Goal: Task Accomplishment & Management: Use online tool/utility

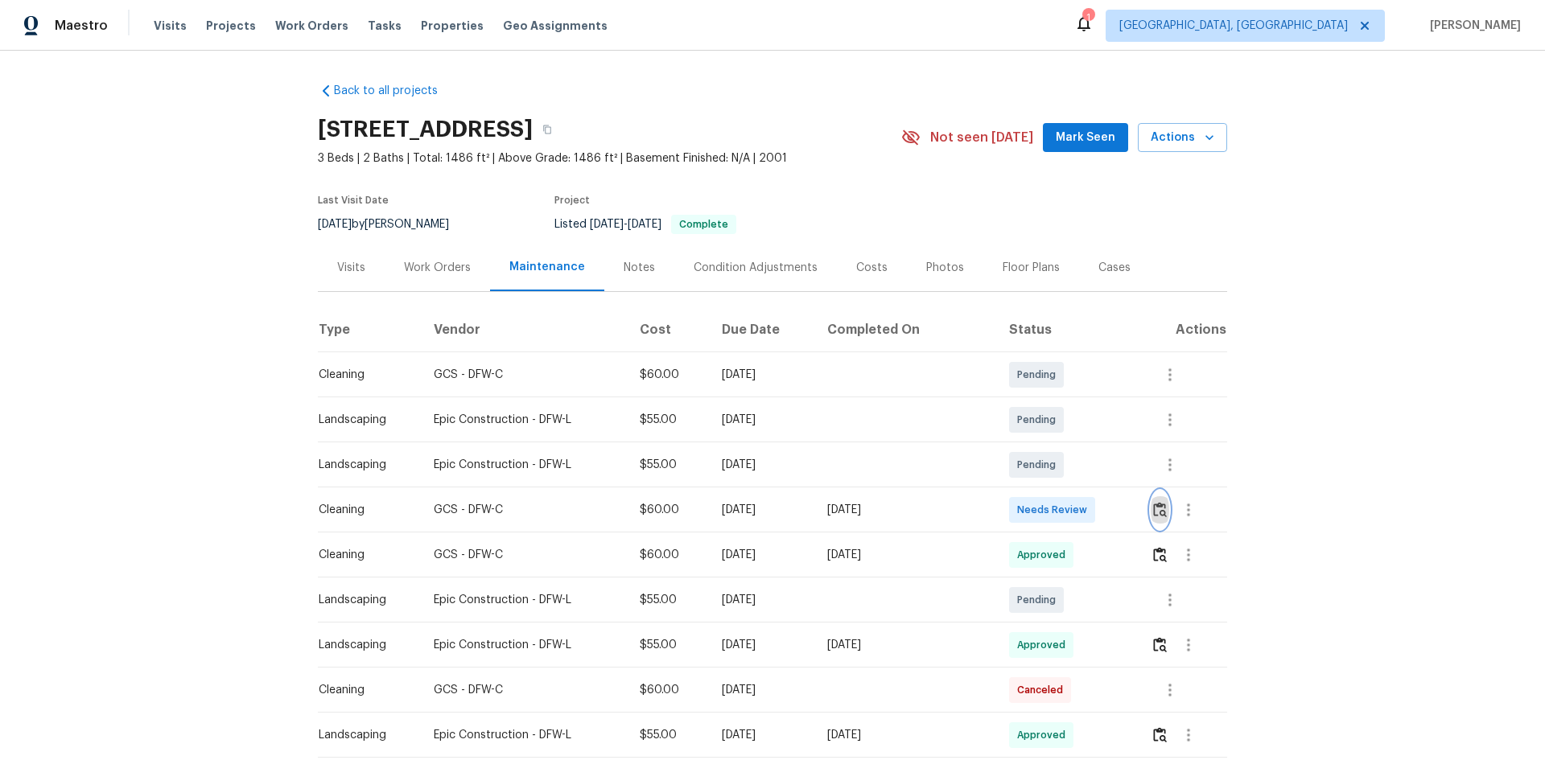
click at [1157, 511] on img "button" at bounding box center [1160, 509] width 14 height 15
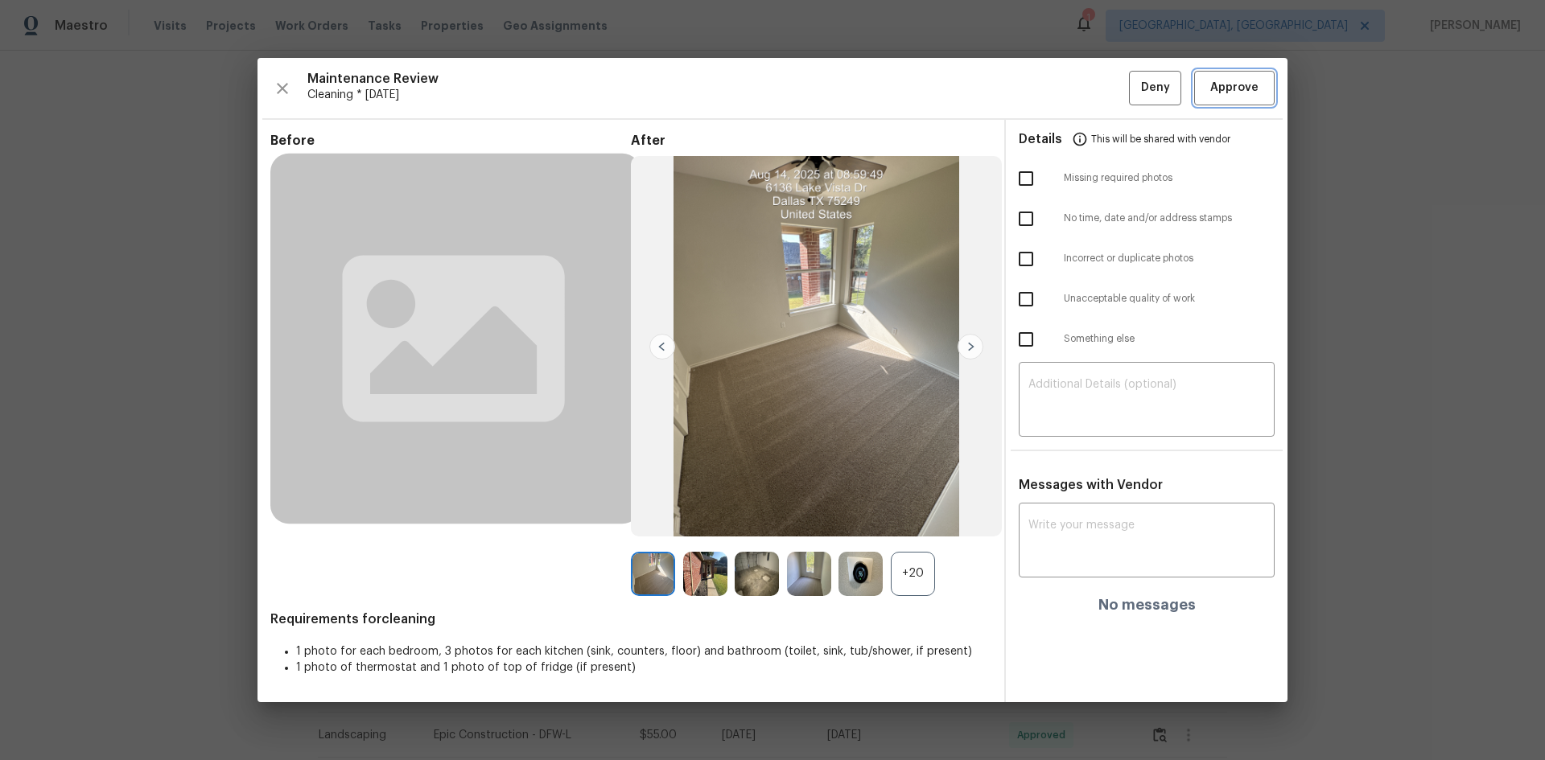
click at [1220, 88] on span "Approve" at bounding box center [1234, 88] width 48 height 20
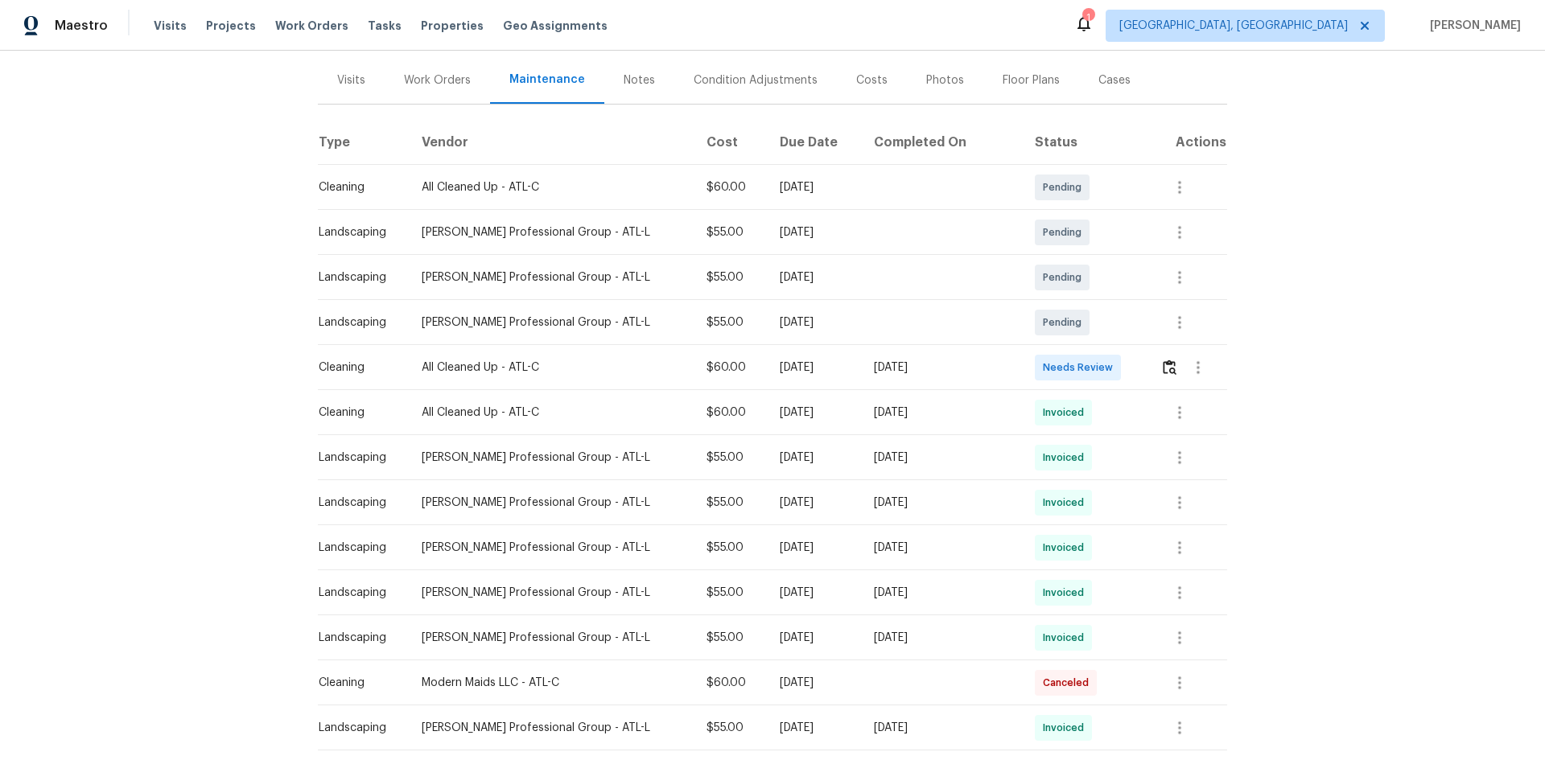
scroll to position [241, 0]
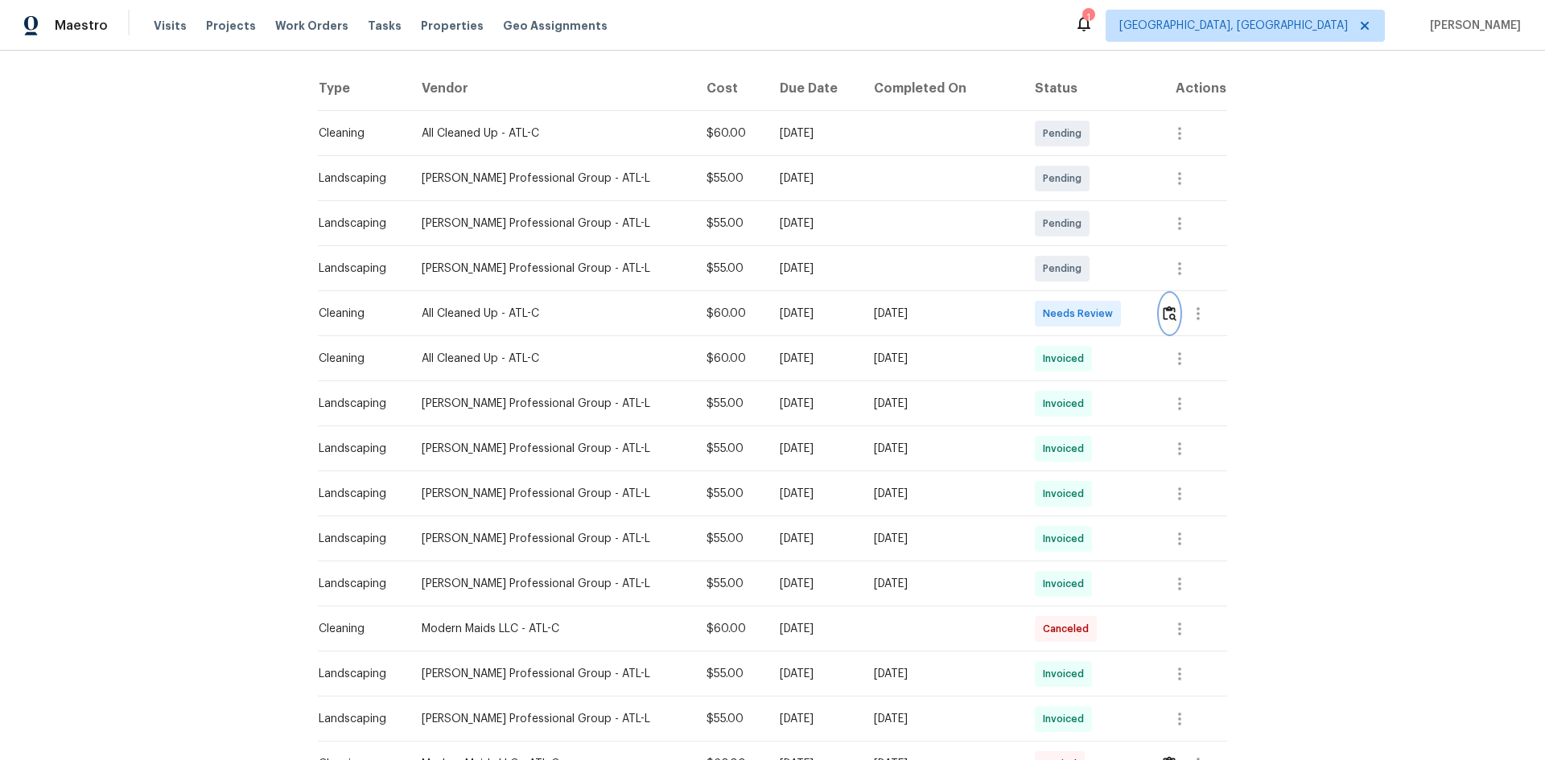
click at [1166, 309] on img "button" at bounding box center [1169, 313] width 14 height 15
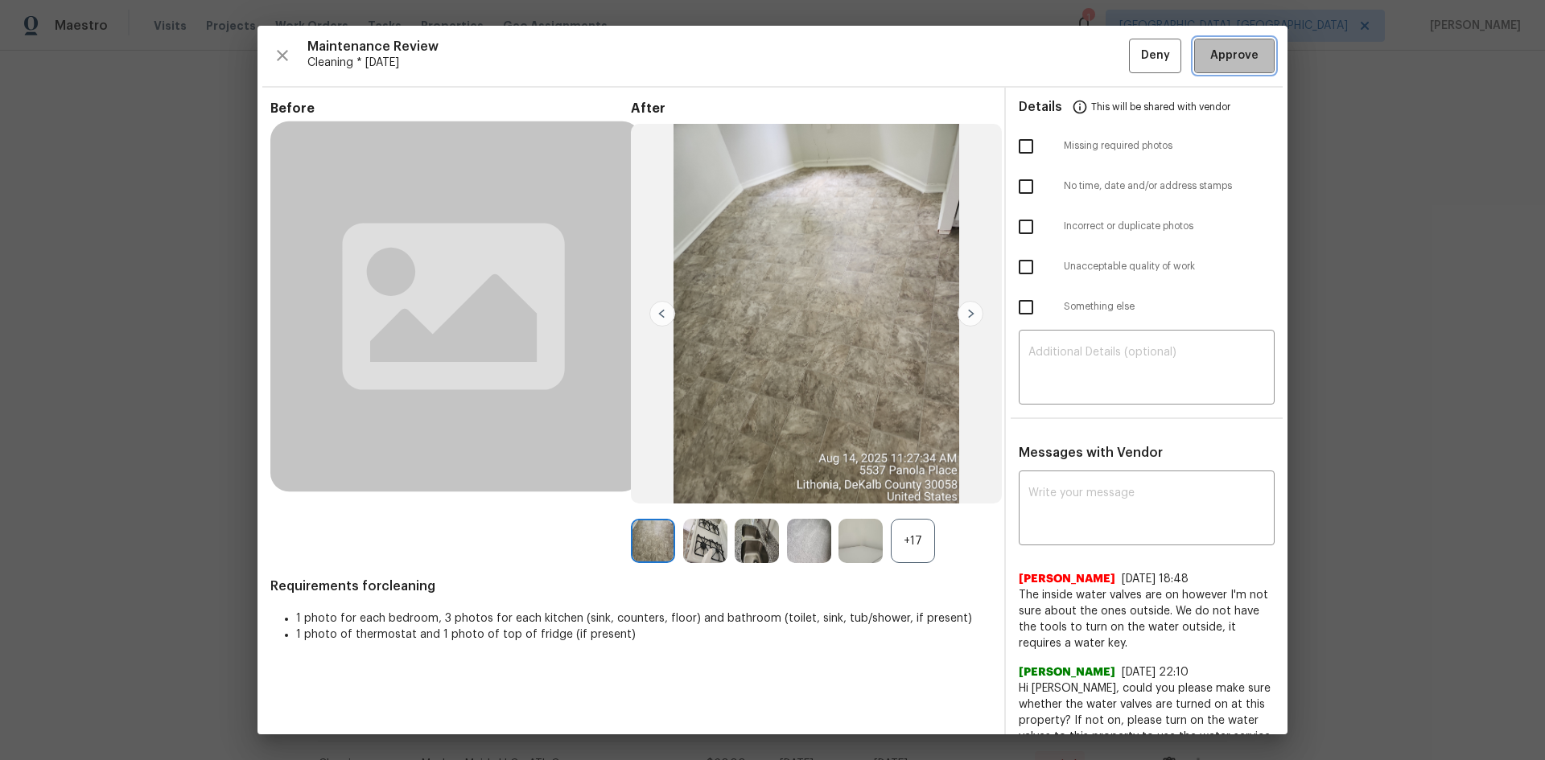
click at [1210, 53] on span "Approve" at bounding box center [1234, 56] width 48 height 20
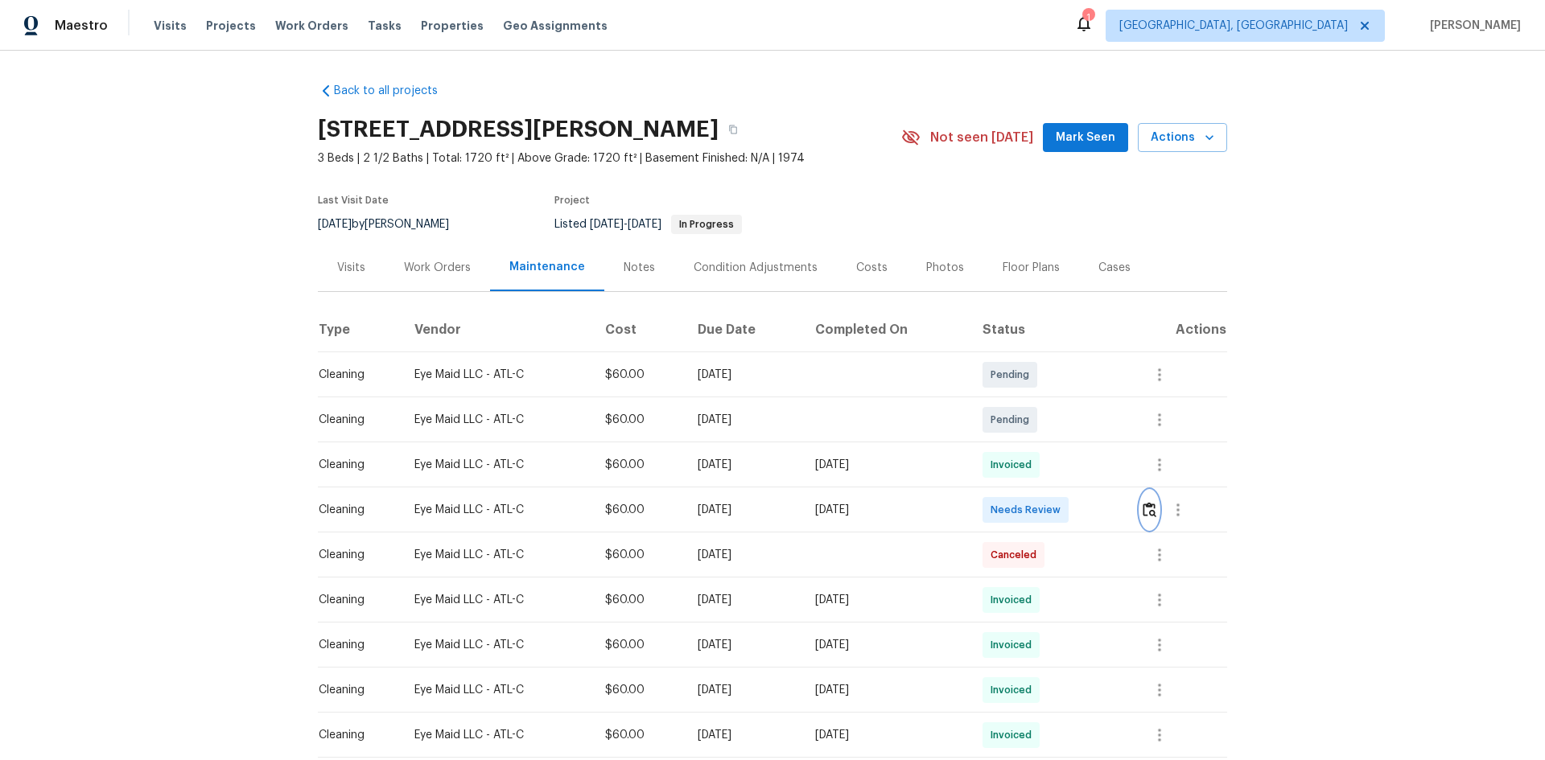
click at [1150, 503] on img "button" at bounding box center [1149, 509] width 14 height 15
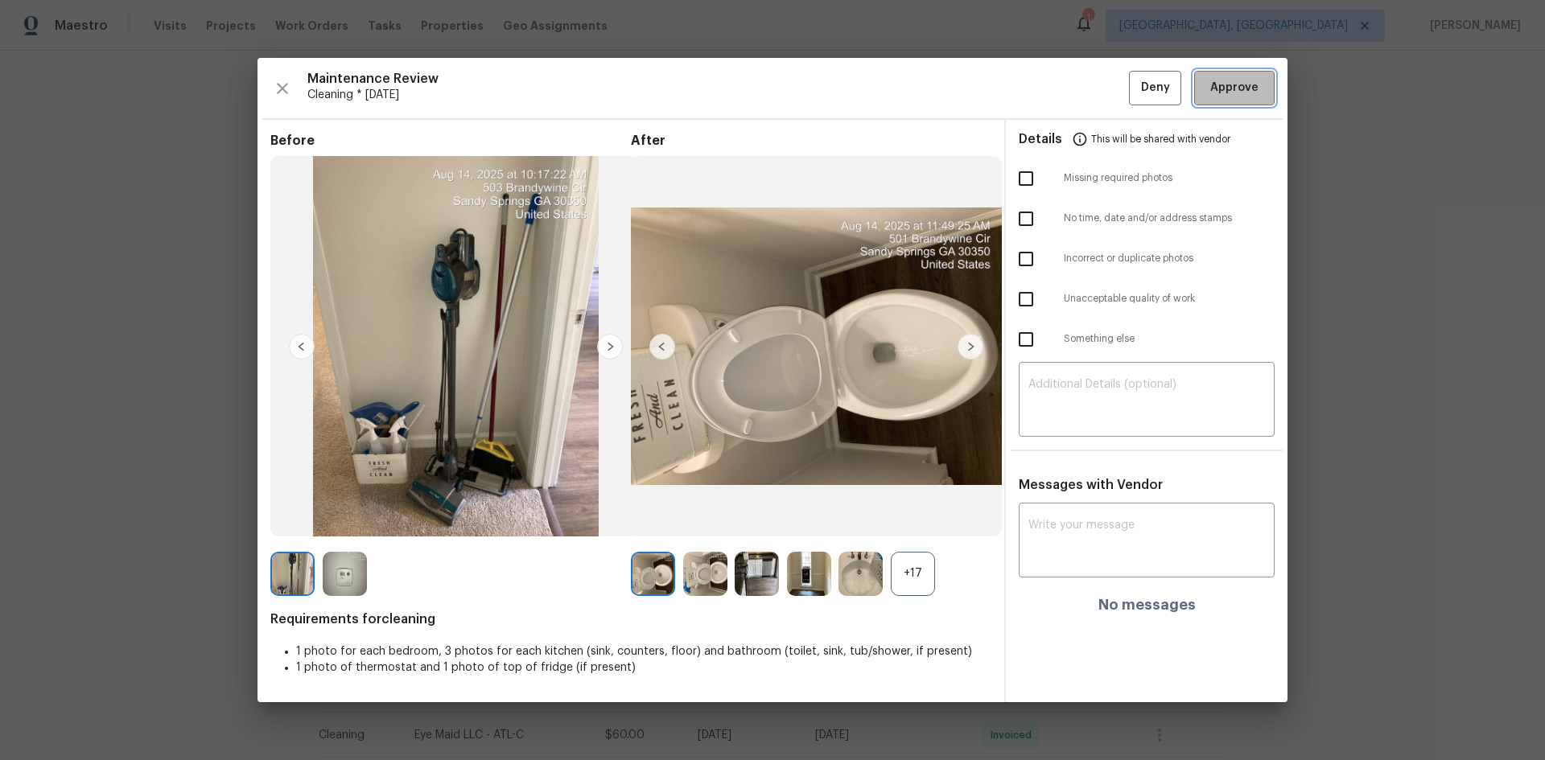
click at [1224, 91] on span "Approve" at bounding box center [1234, 88] width 48 height 20
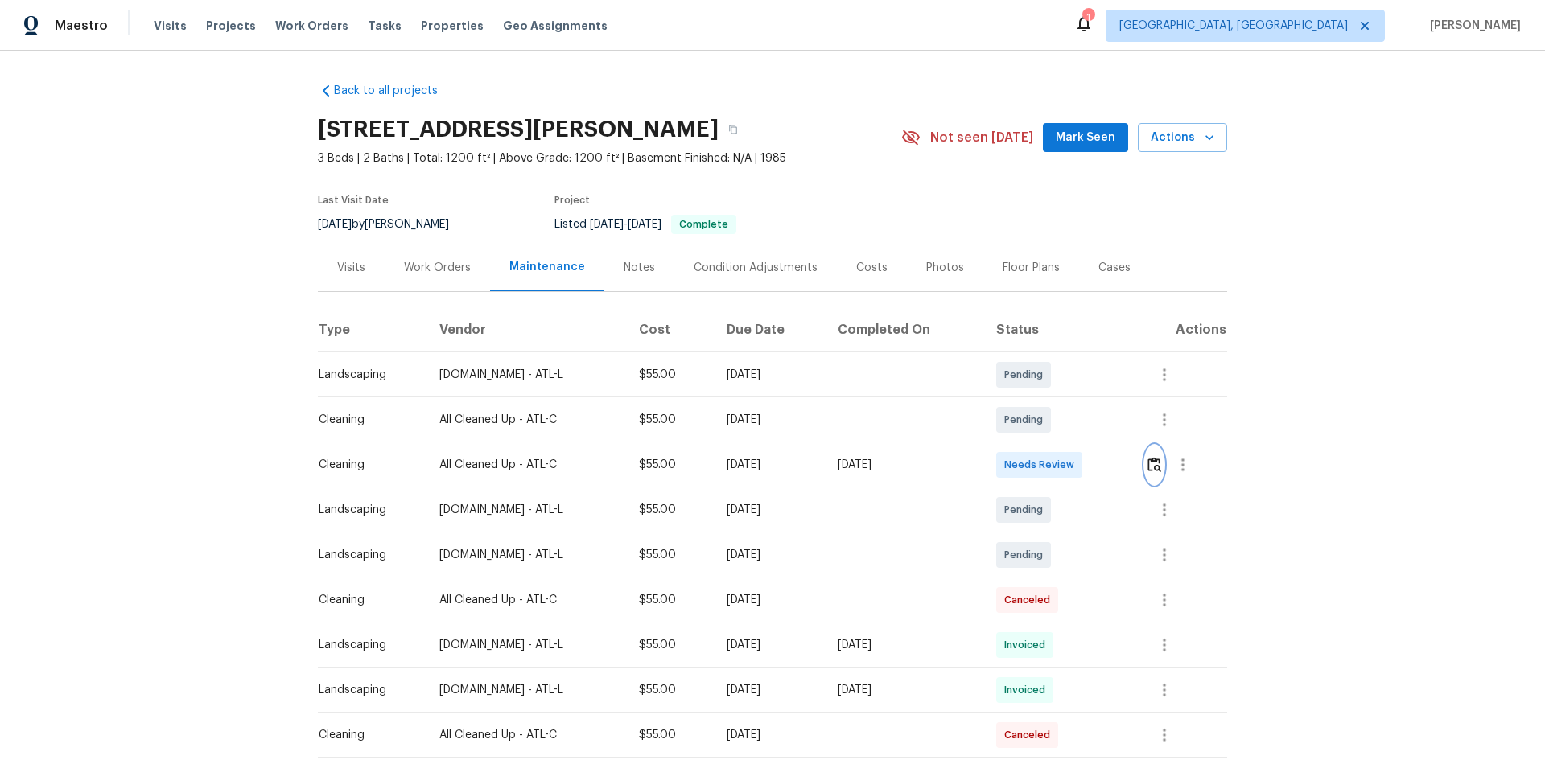
click at [1152, 463] on img "button" at bounding box center [1154, 464] width 14 height 15
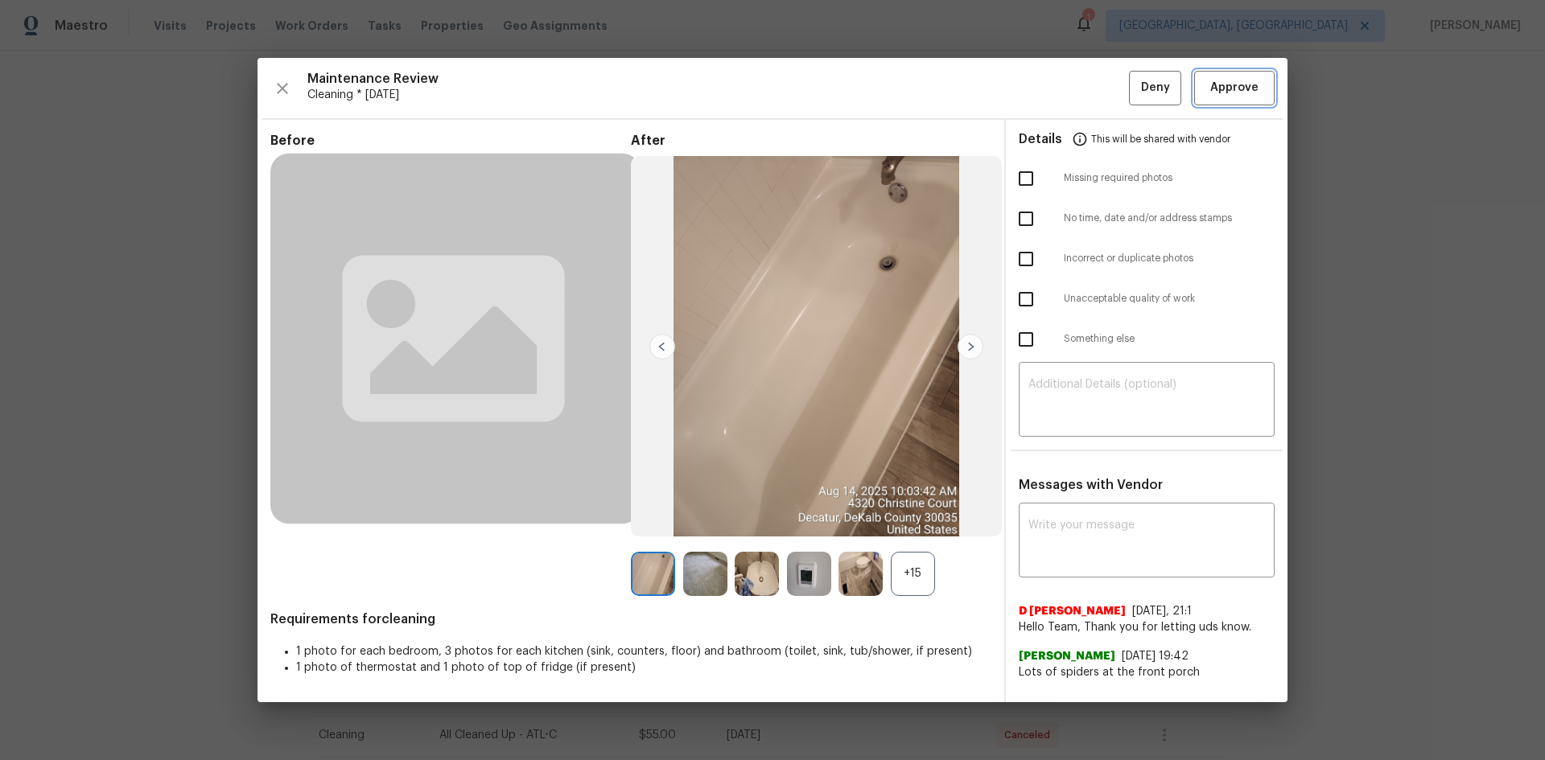
click at [1213, 88] on span "Approve" at bounding box center [1234, 88] width 48 height 20
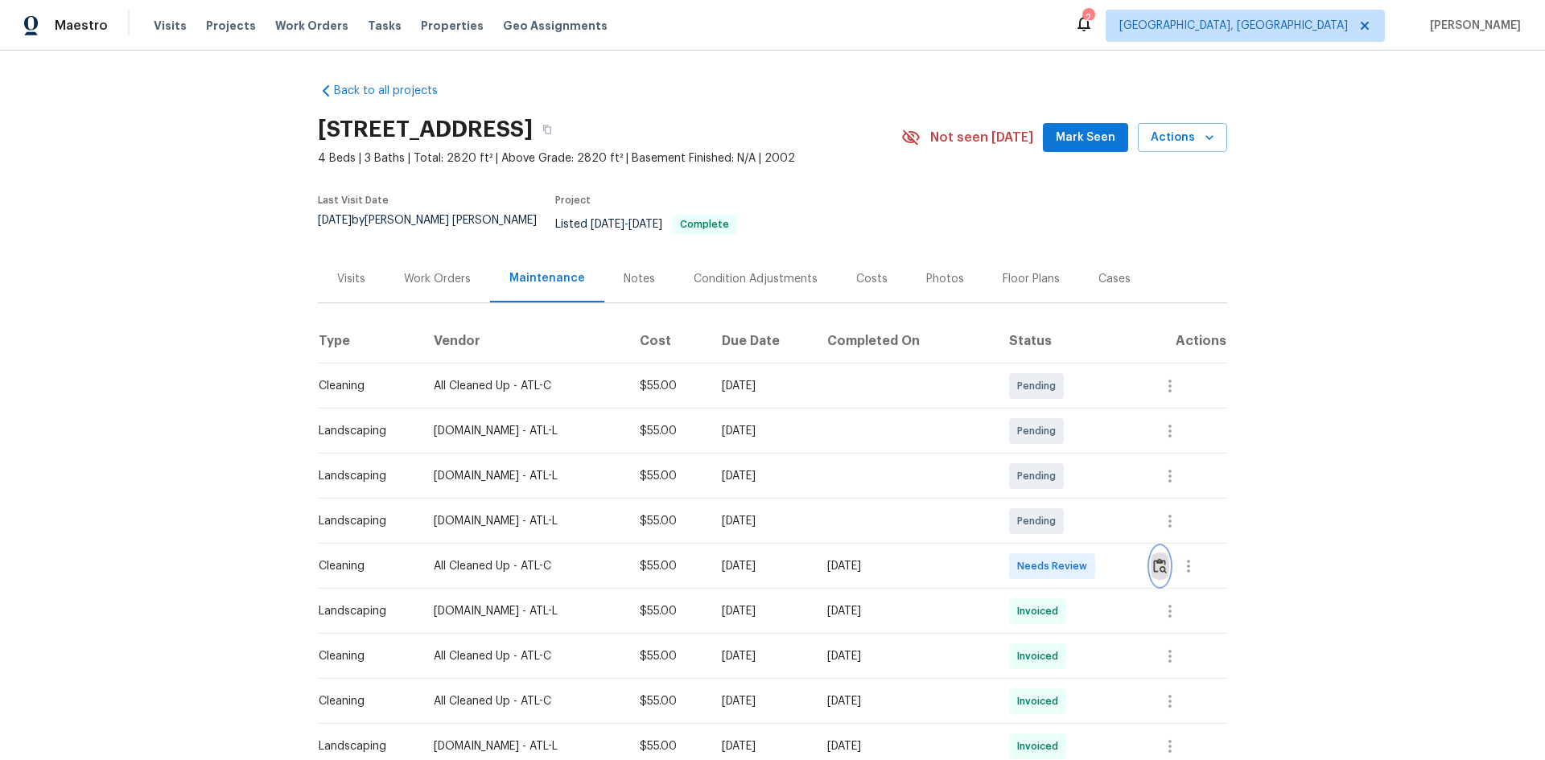
click at [1153, 558] on img "button" at bounding box center [1160, 565] width 14 height 15
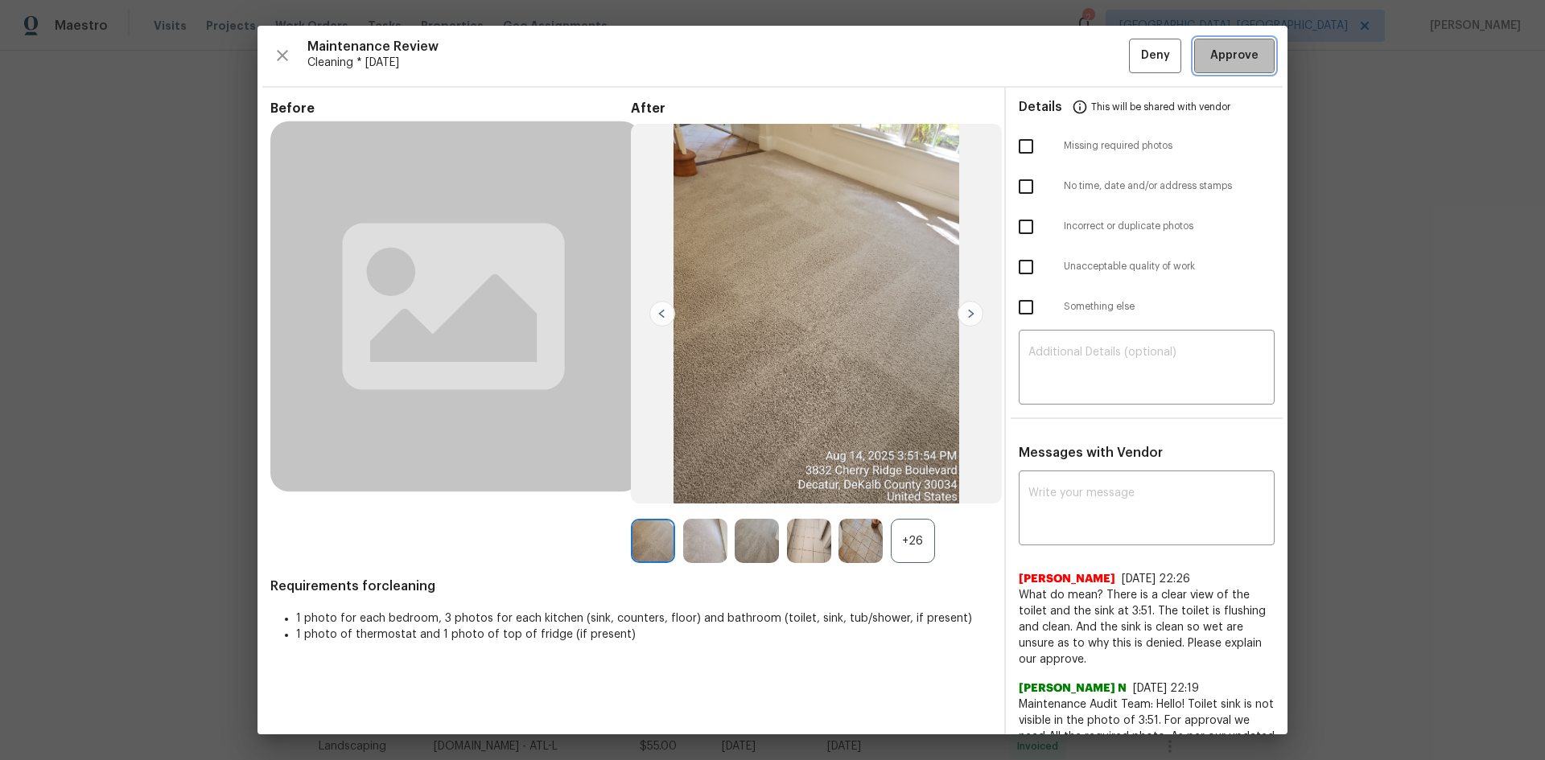
click at [1230, 68] on button "Approve" at bounding box center [1234, 56] width 80 height 35
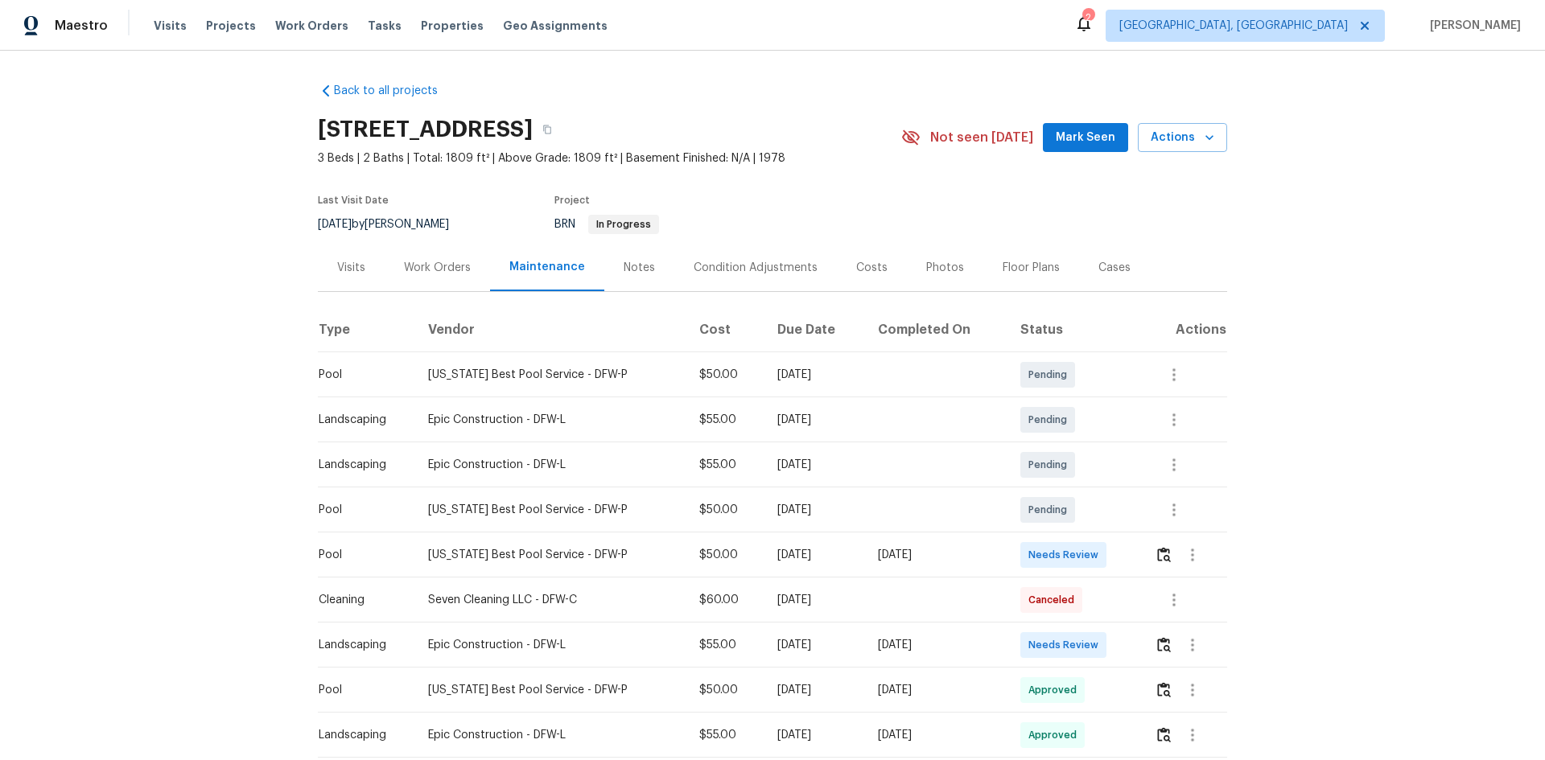
scroll to position [80, 0]
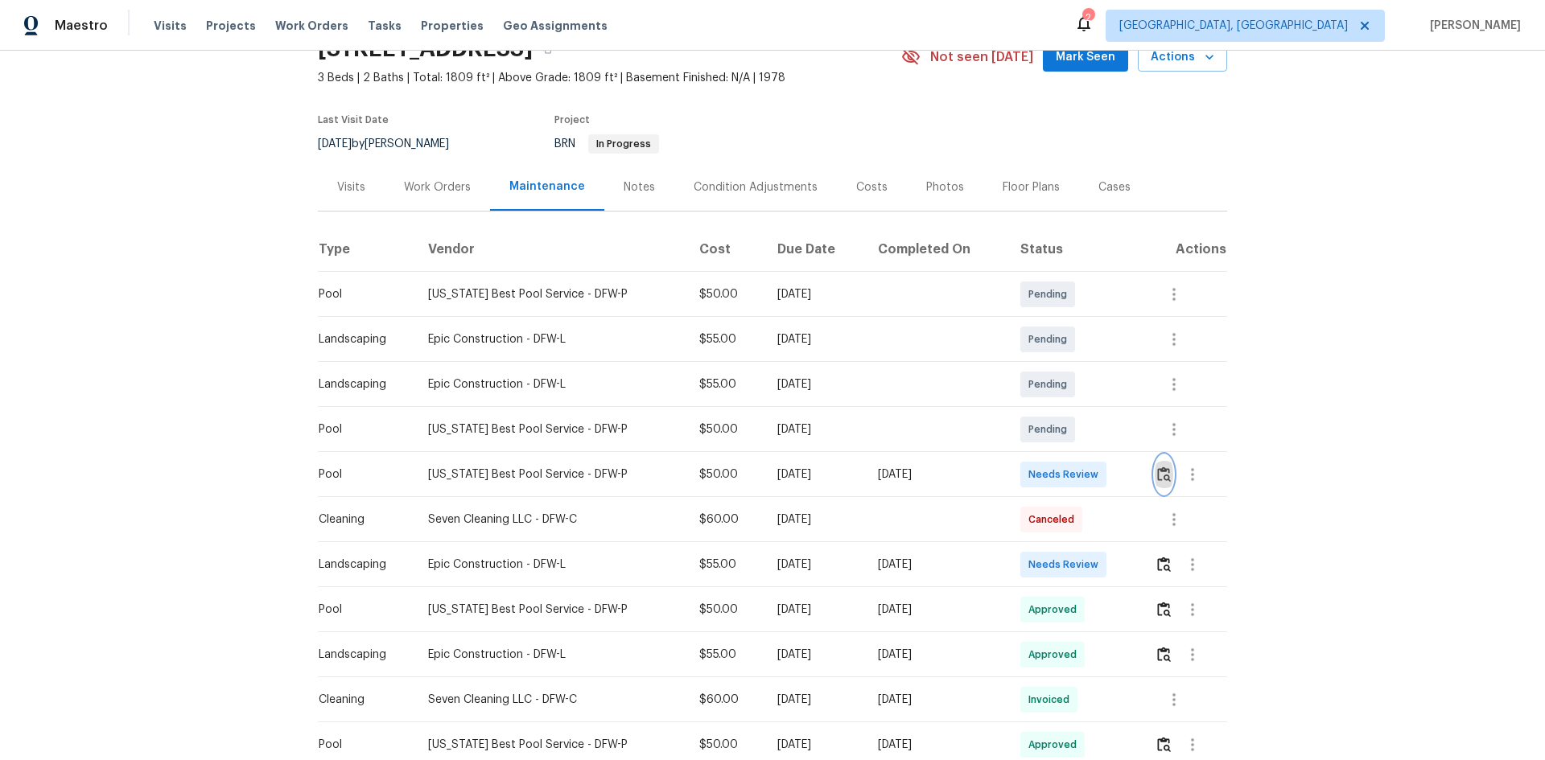
click at [1162, 471] on img "button" at bounding box center [1164, 474] width 14 height 15
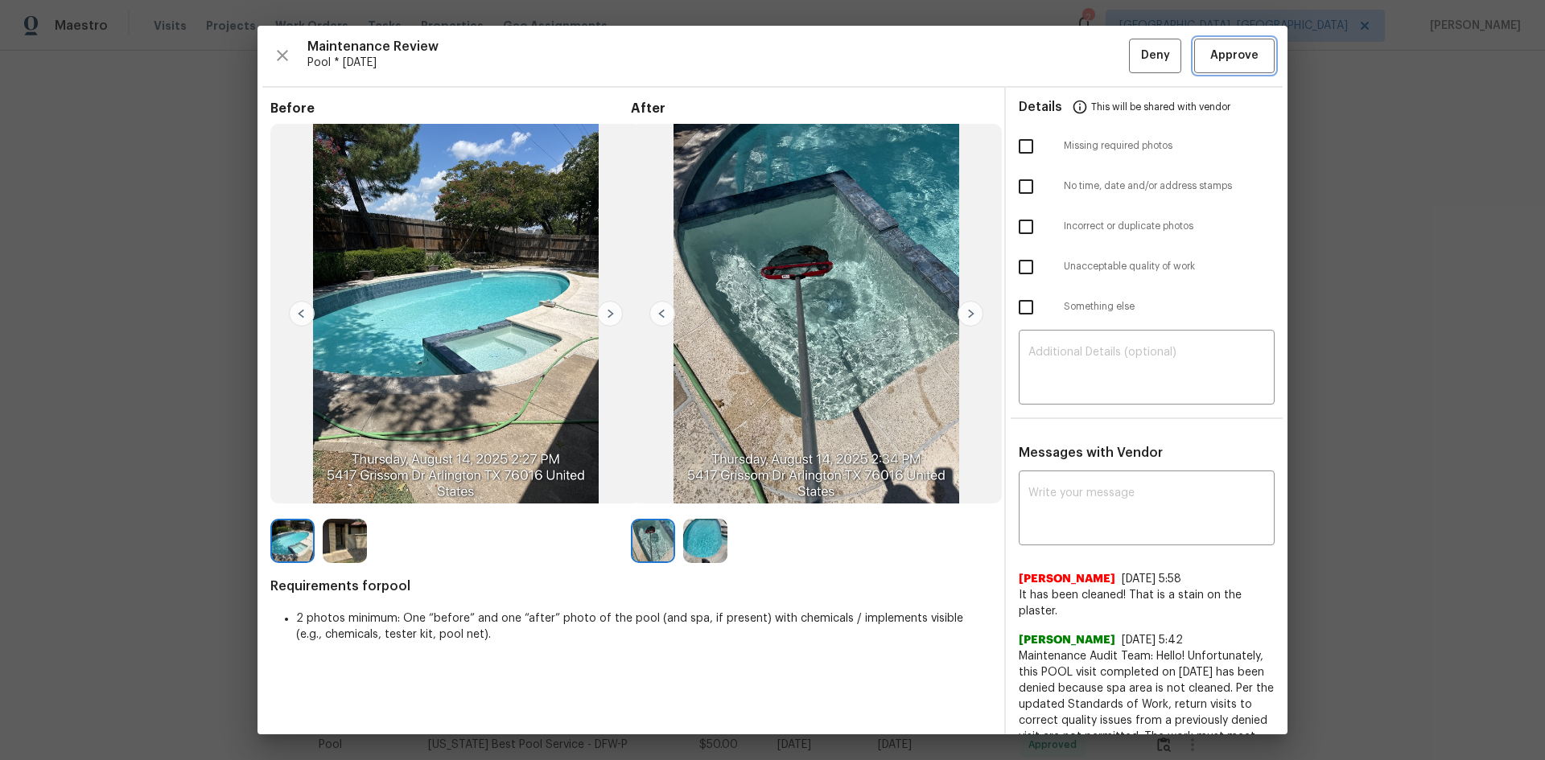
click at [1221, 56] on span "Approve" at bounding box center [1234, 56] width 48 height 20
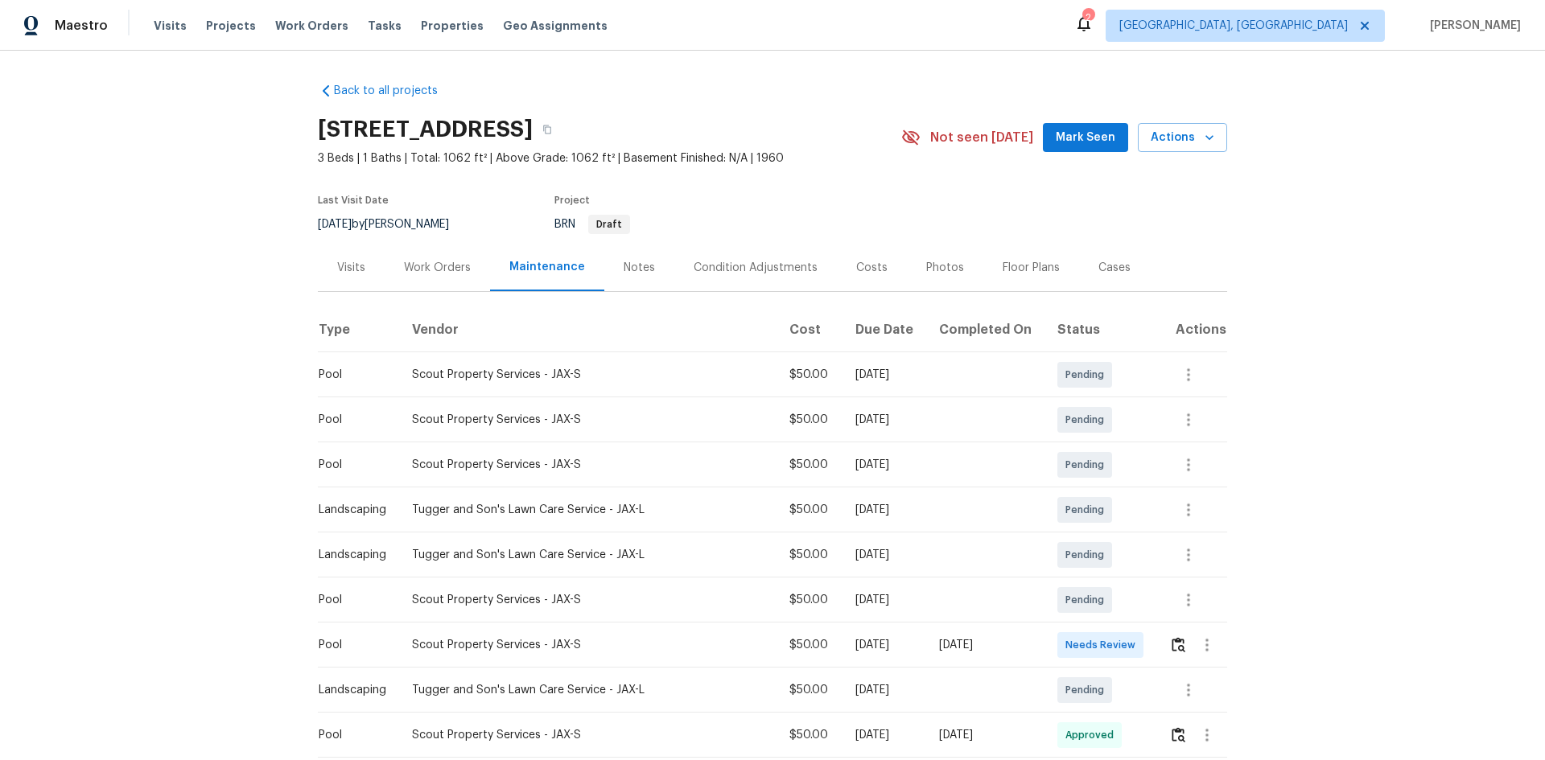
scroll to position [161, 0]
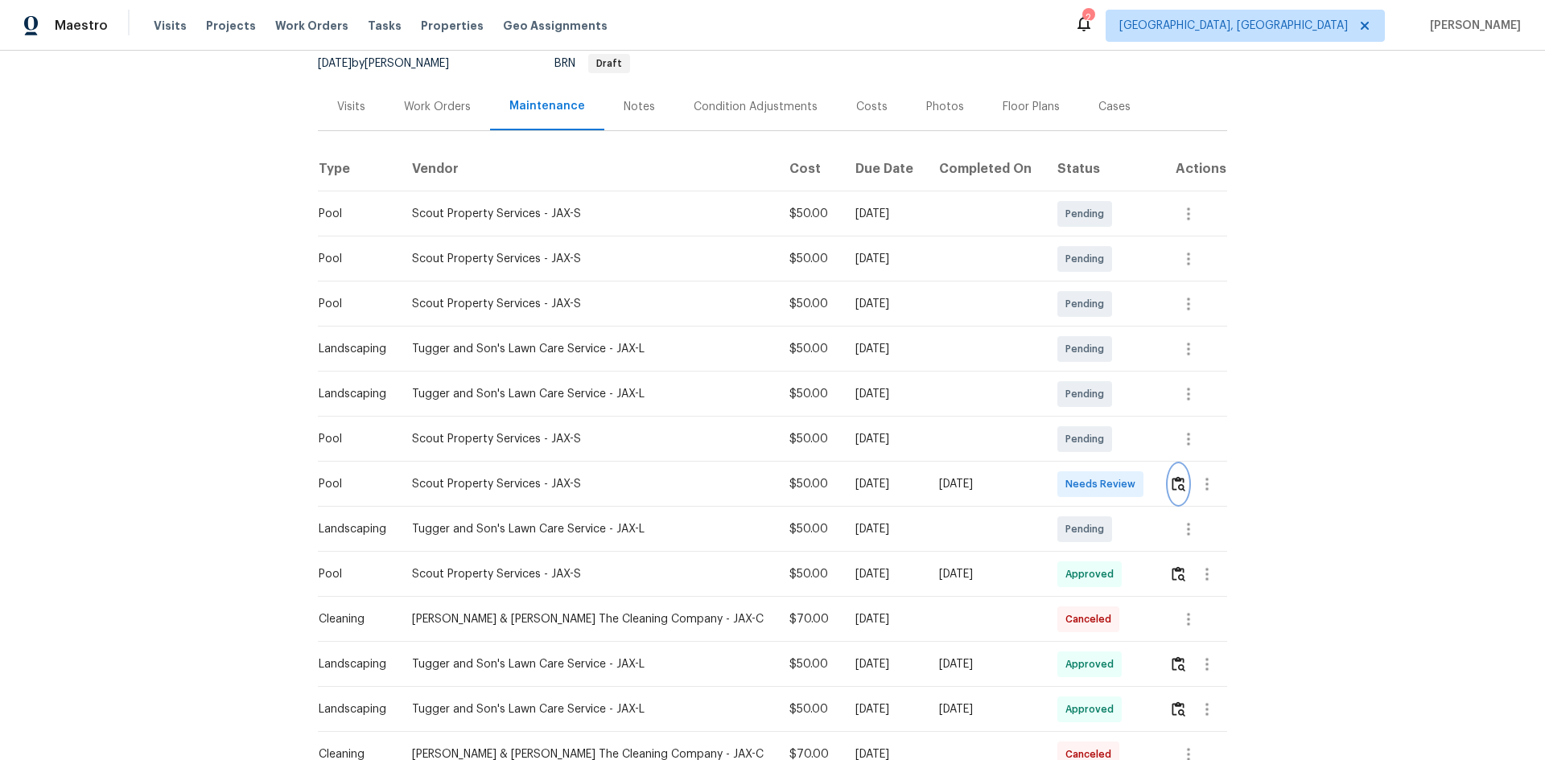
click at [1174, 485] on img "button" at bounding box center [1178, 483] width 14 height 15
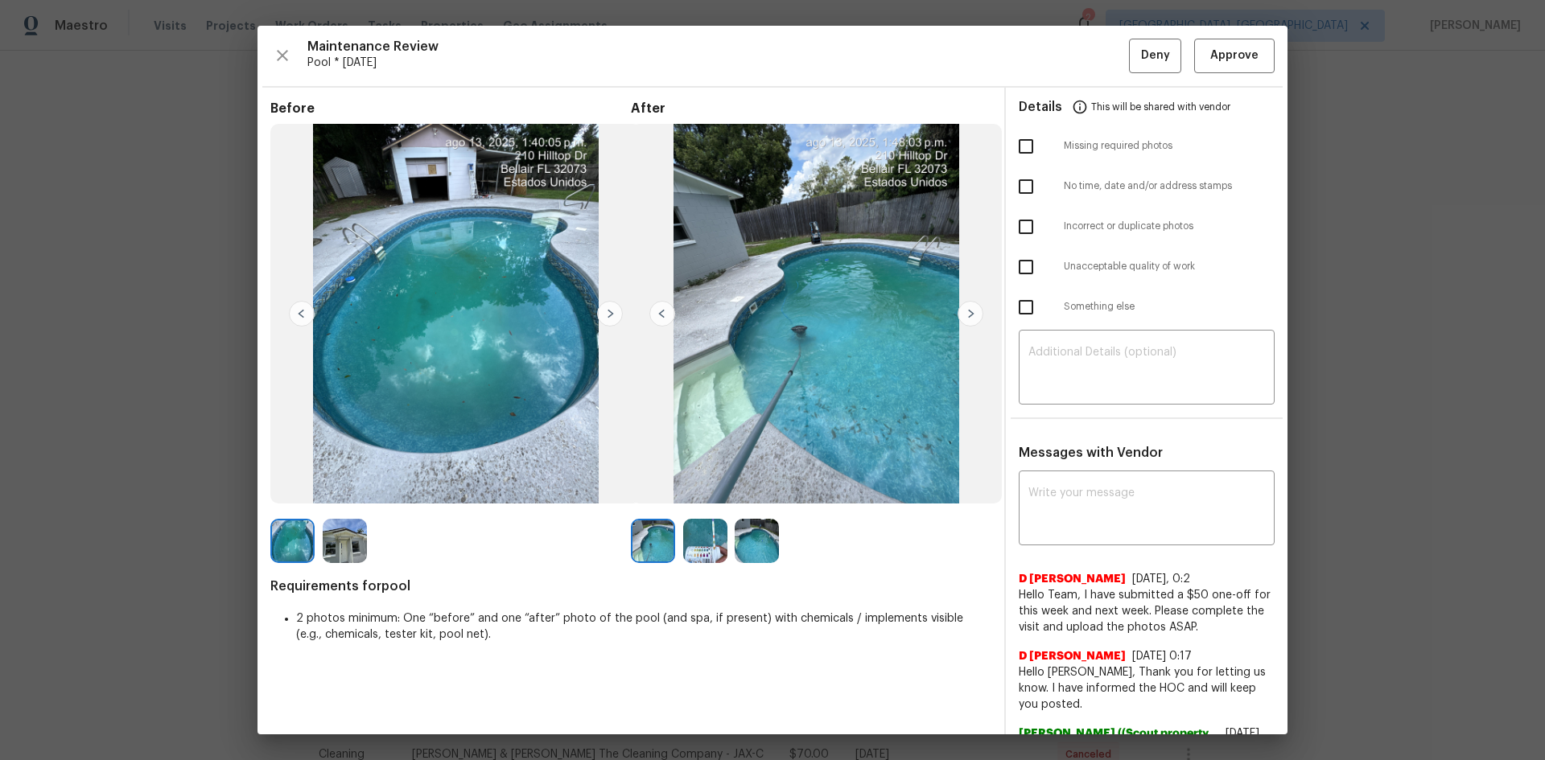
click at [969, 315] on img at bounding box center [970, 314] width 26 height 26
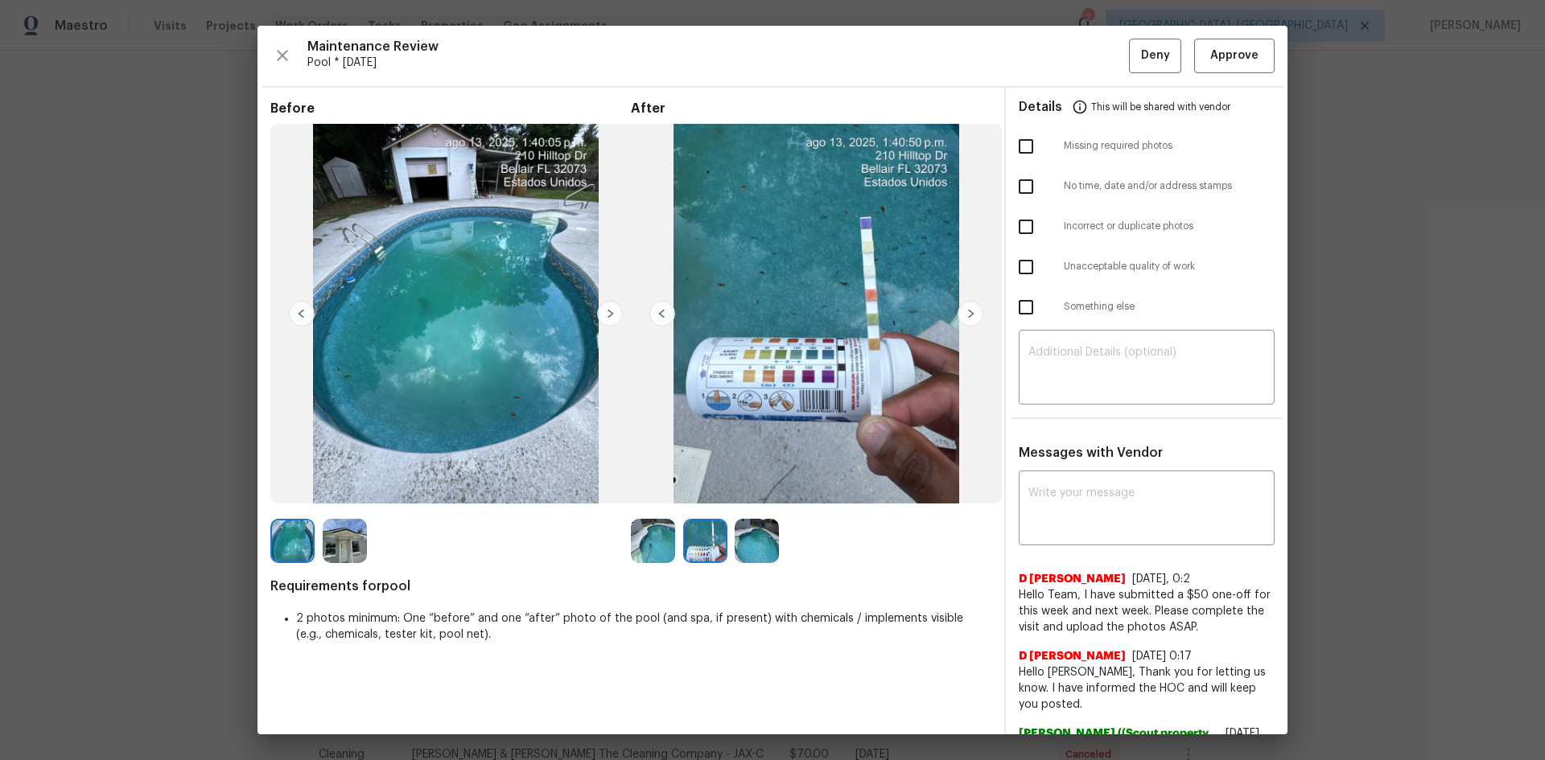
click at [969, 315] on img at bounding box center [970, 314] width 26 height 26
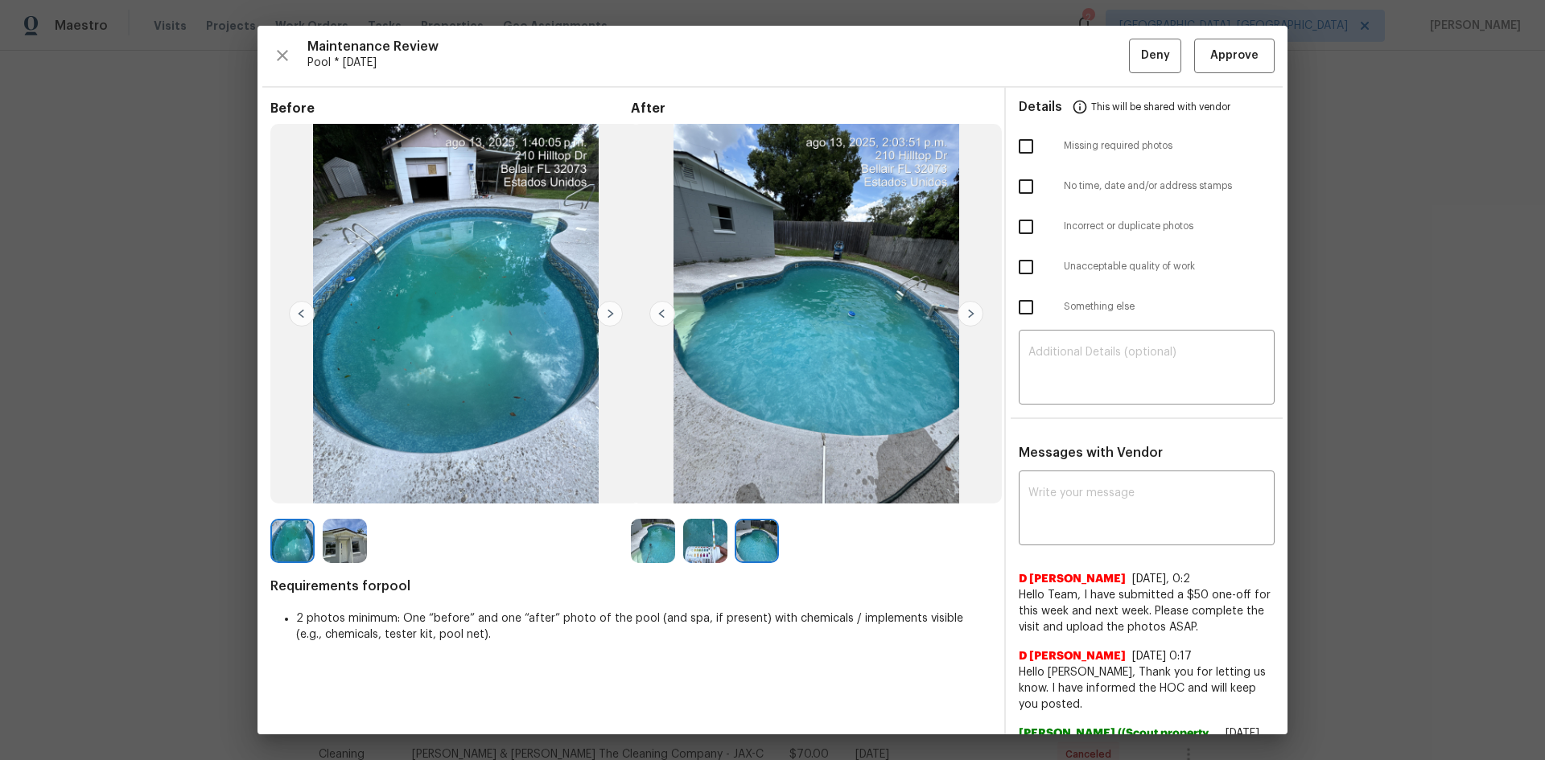
click at [341, 545] on img at bounding box center [345, 541] width 44 height 44
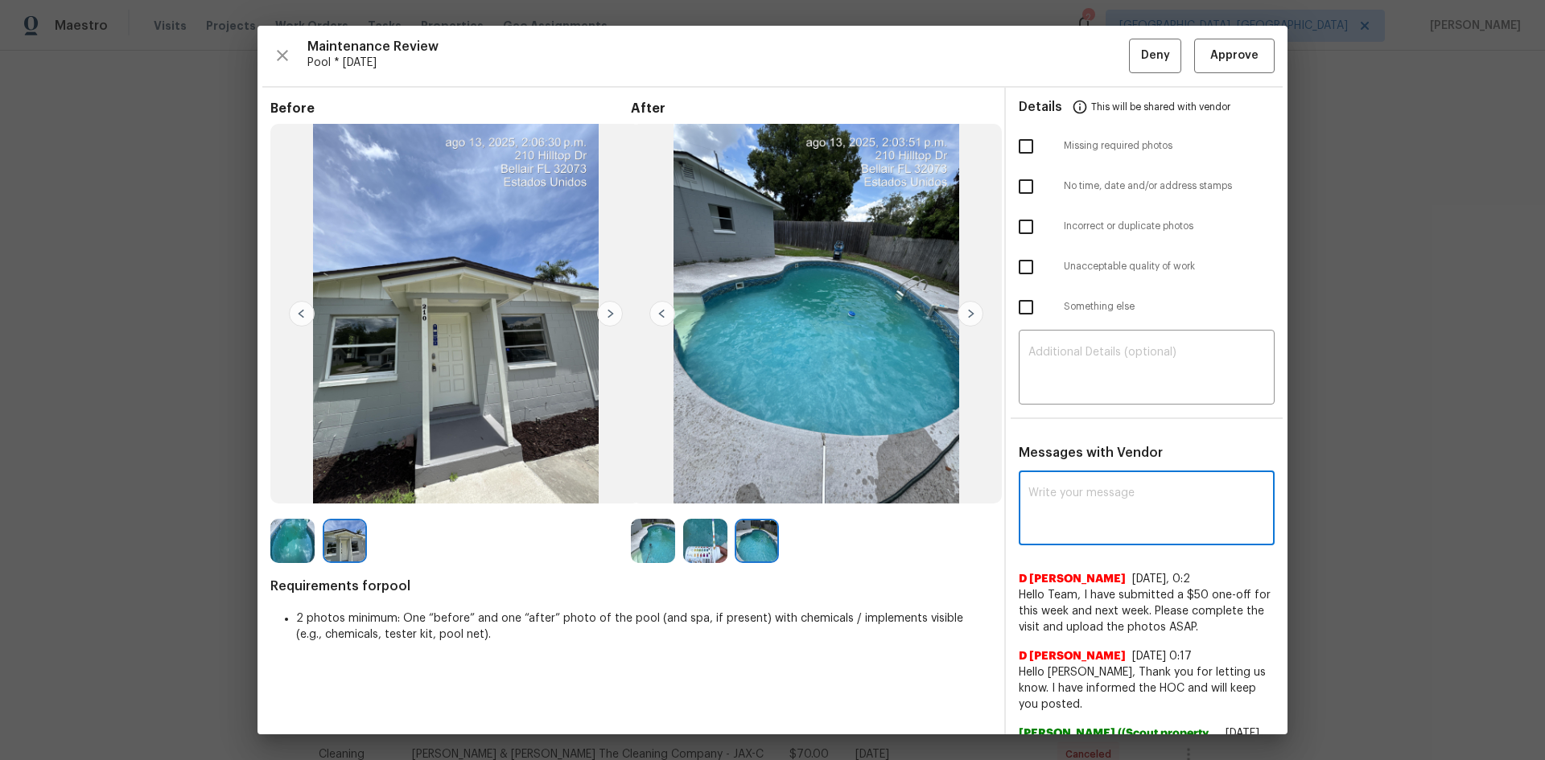
click at [1061, 496] on textarea at bounding box center [1146, 509] width 237 height 45
paste textarea "Maintenance Audit Team: Hello! After further review the visit has been approved…"
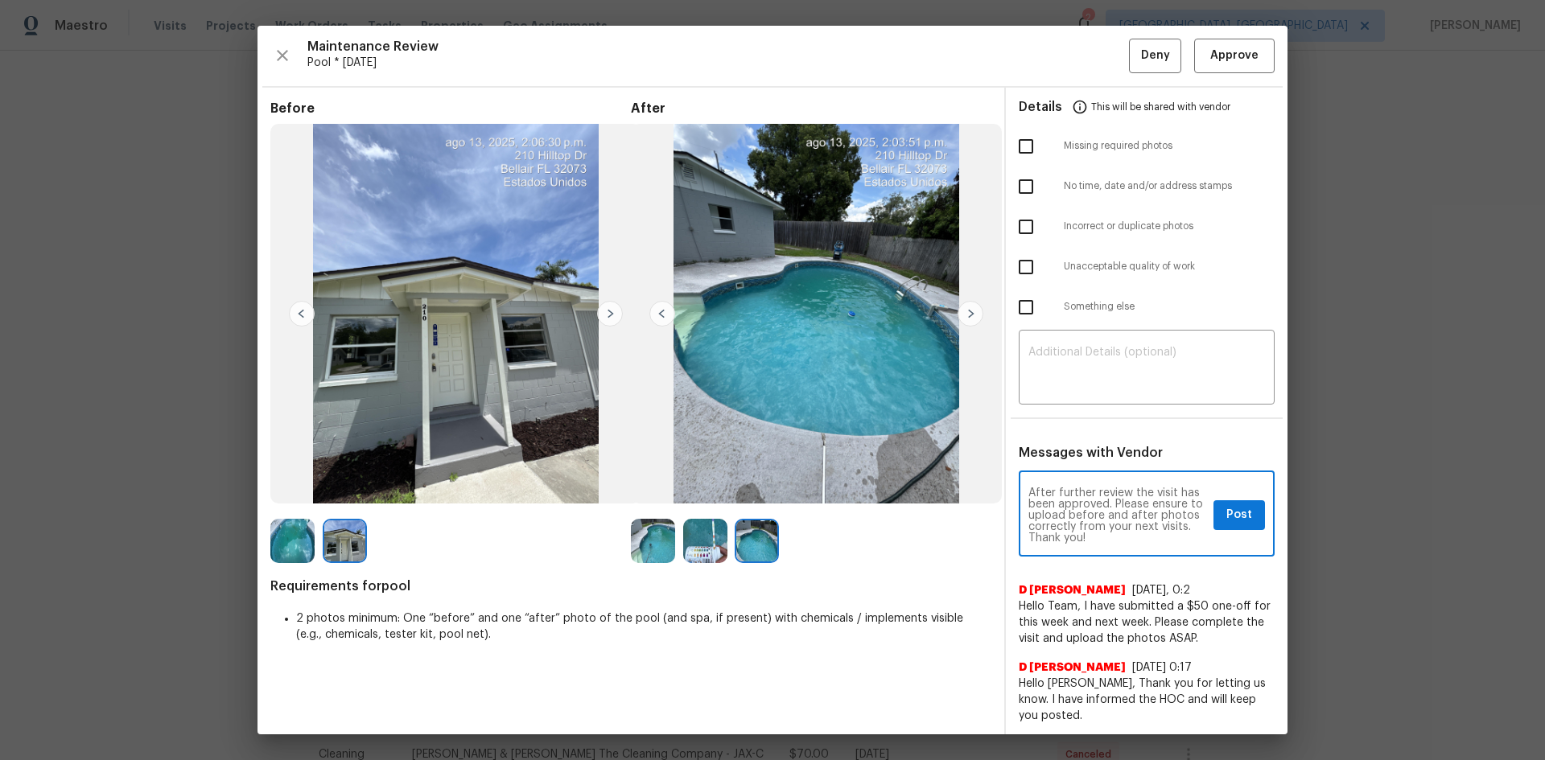
scroll to position [0, 0]
type textarea "Maintenance Audit Team: Hello! After further review the visit has been approved…"
click at [1228, 515] on span "Post" at bounding box center [1239, 515] width 26 height 20
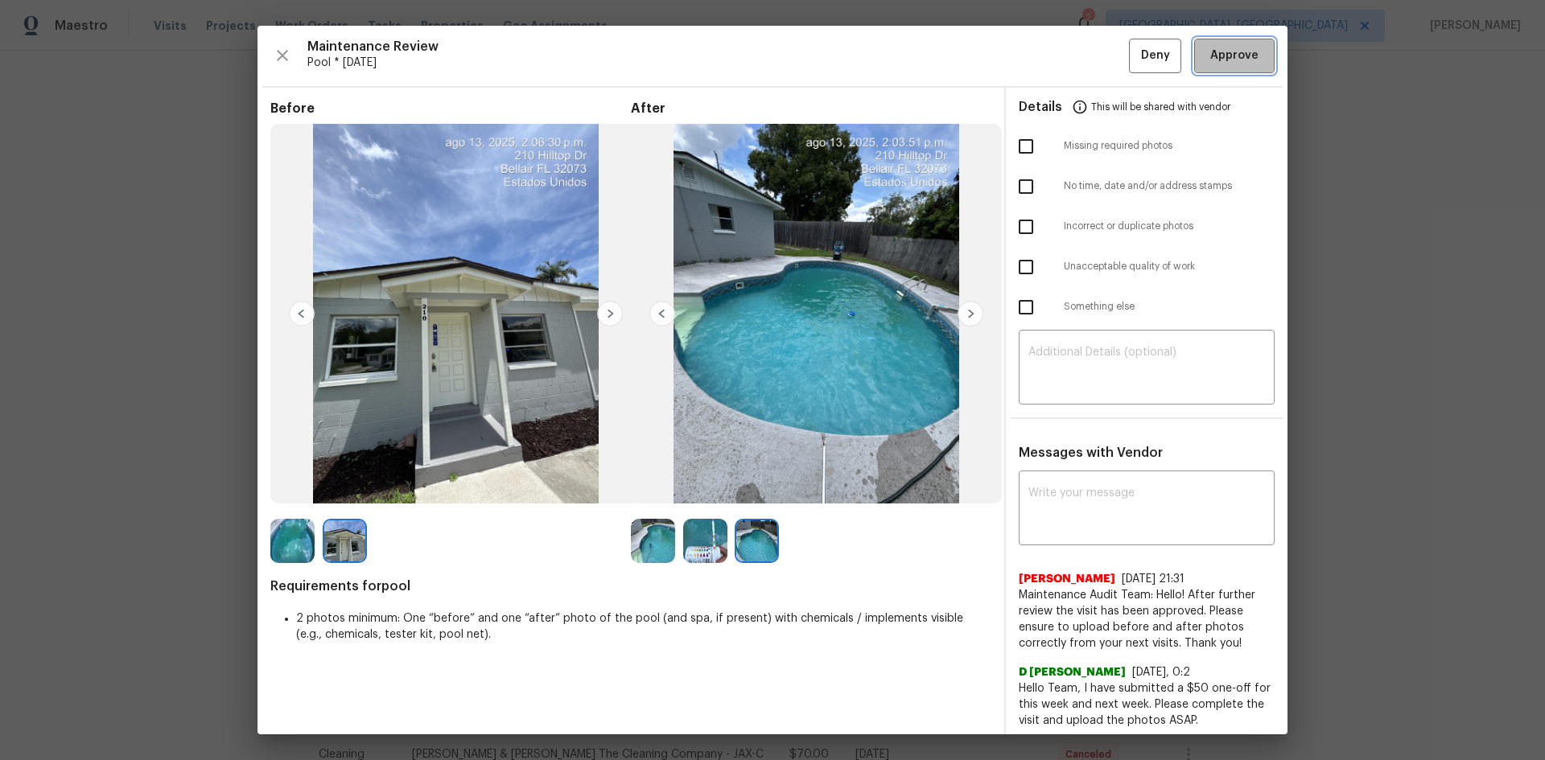
click at [1244, 54] on span "Approve" at bounding box center [1234, 56] width 48 height 20
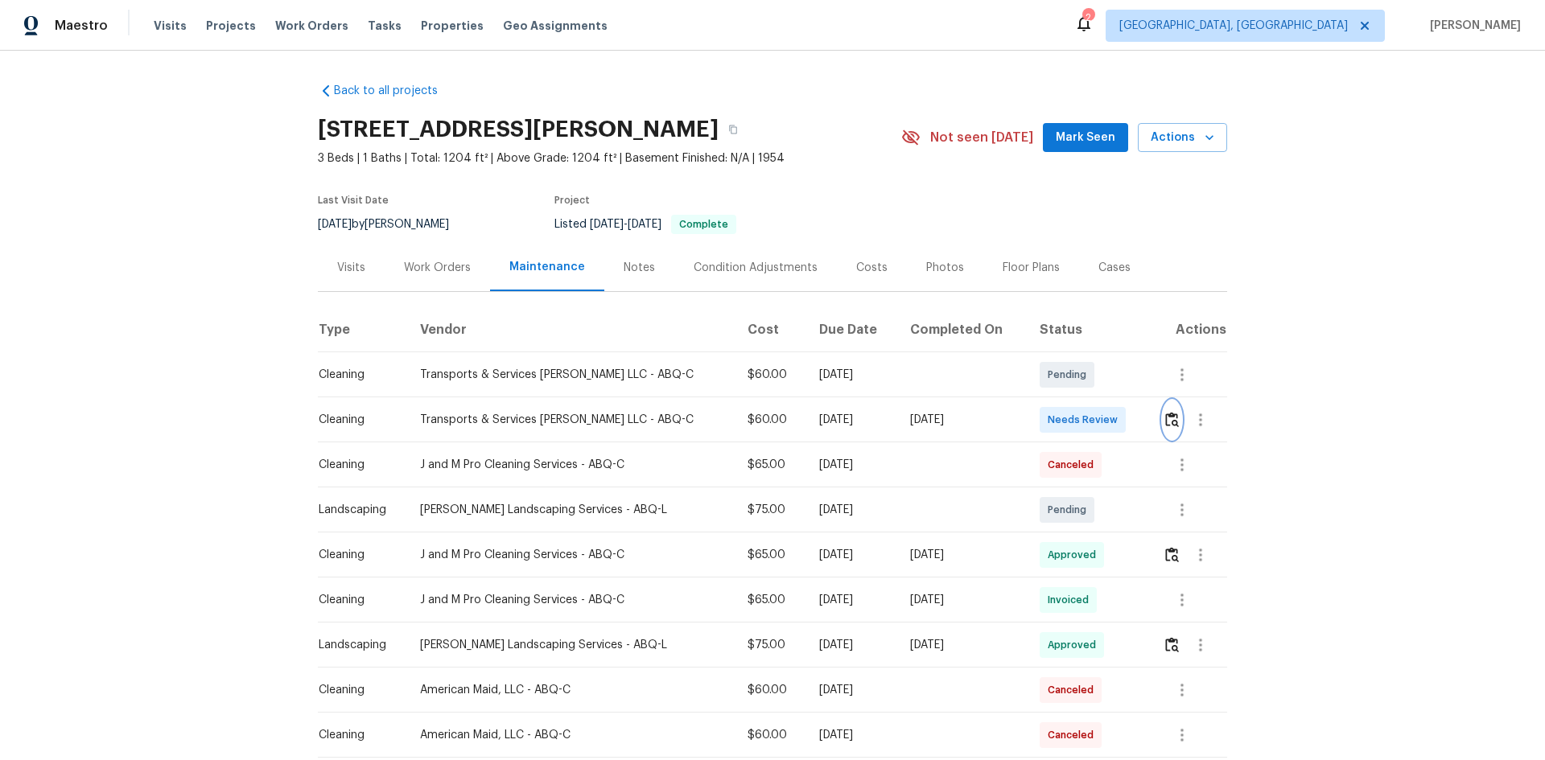
click at [1165, 422] on img "button" at bounding box center [1172, 419] width 14 height 15
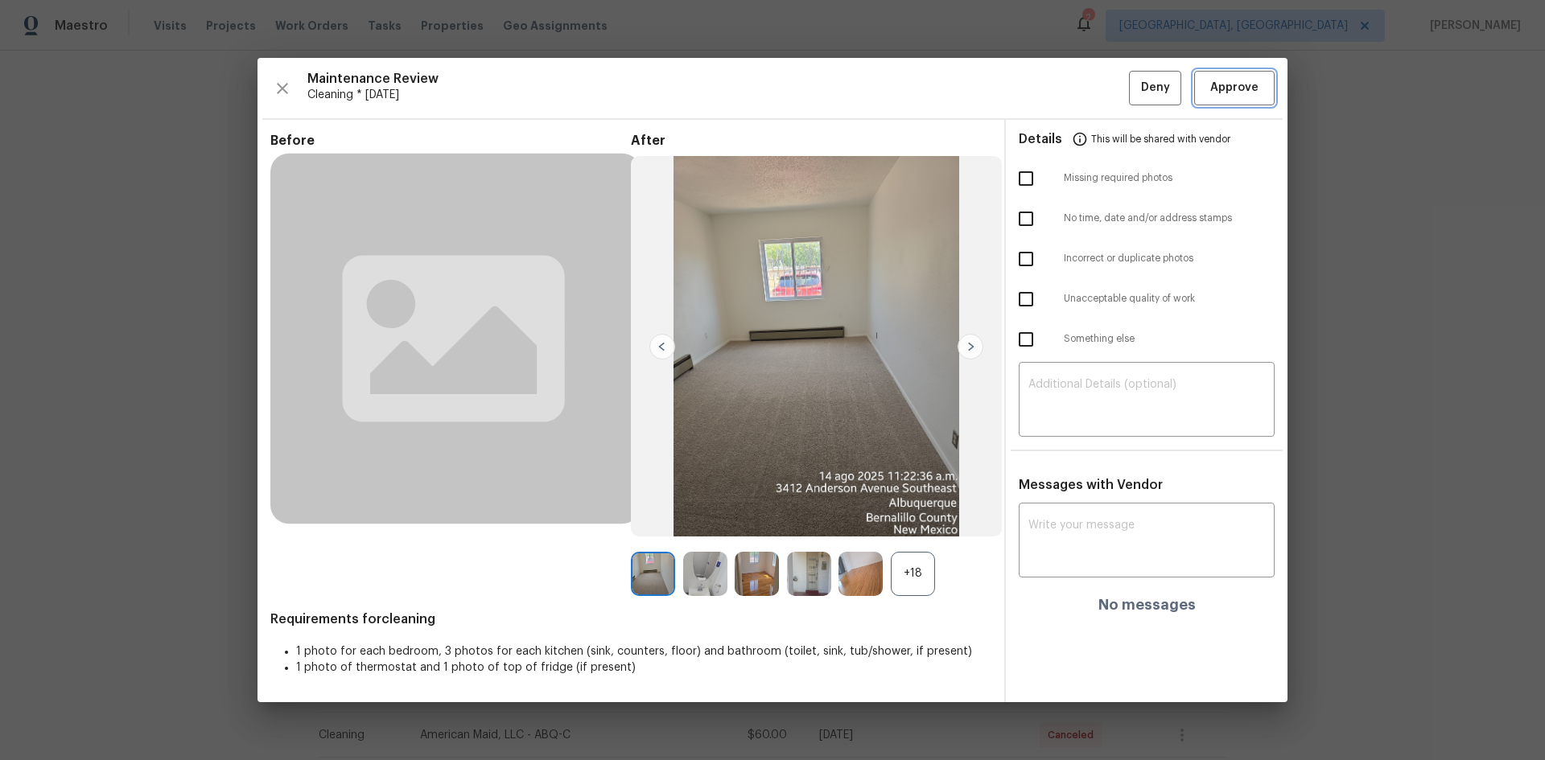
click at [1252, 89] on span "Approve" at bounding box center [1234, 88] width 48 height 20
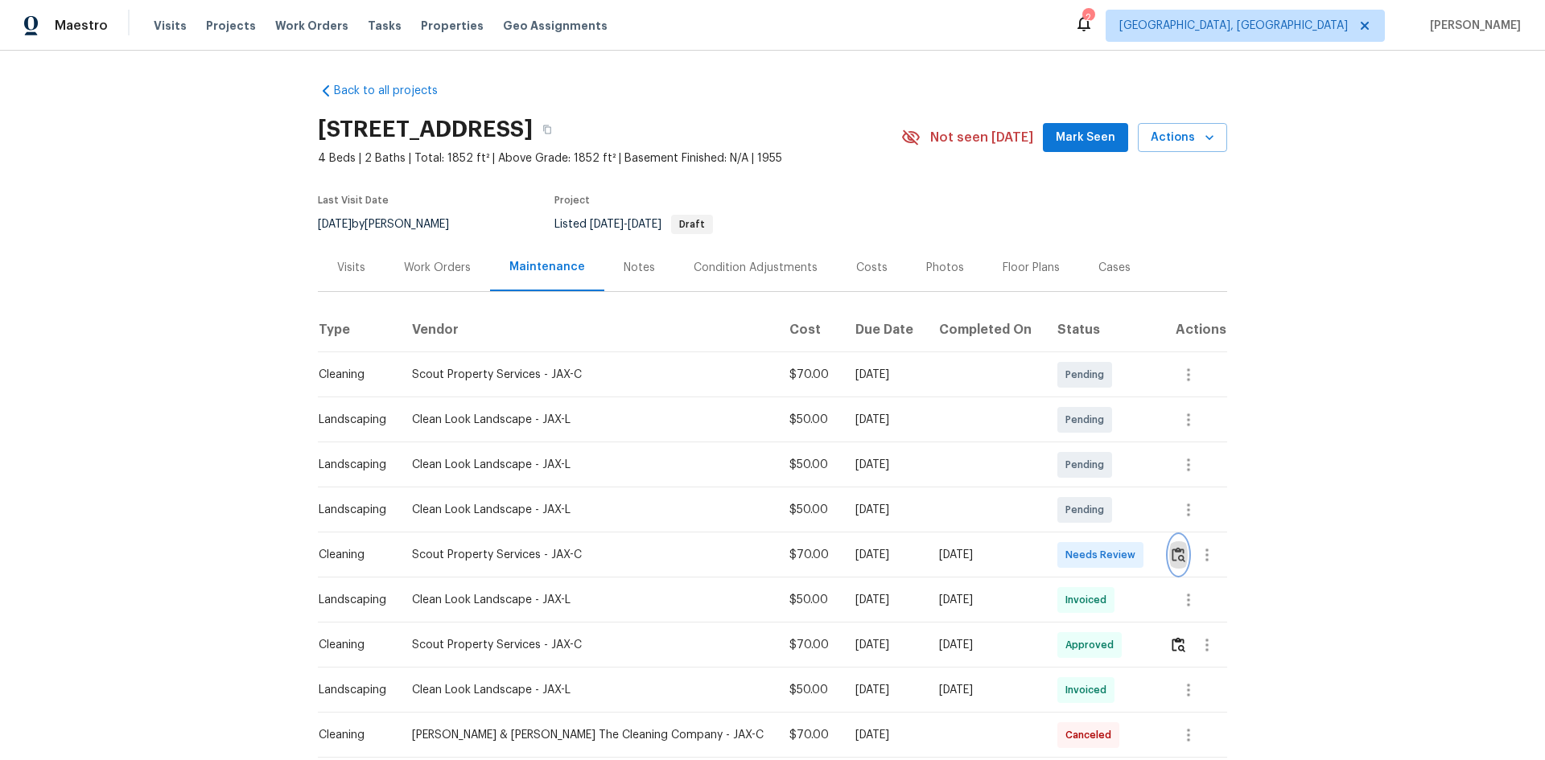
click at [1171, 549] on img "button" at bounding box center [1178, 554] width 14 height 15
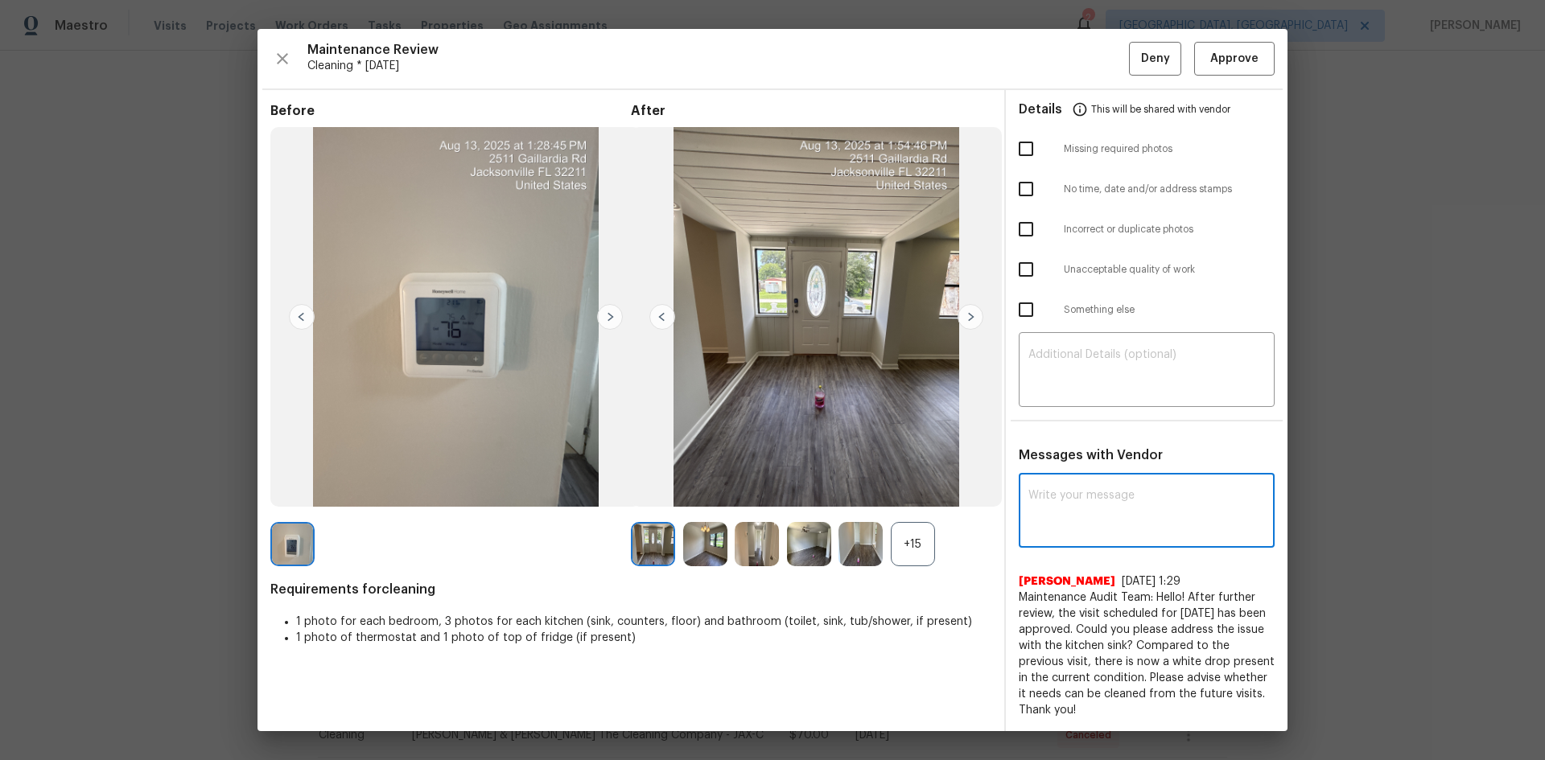
click at [1087, 493] on textarea at bounding box center [1146, 512] width 237 height 45
paste textarea "Maintenance Audit Team: Hello! After further review, the visit([DATE]) has been…"
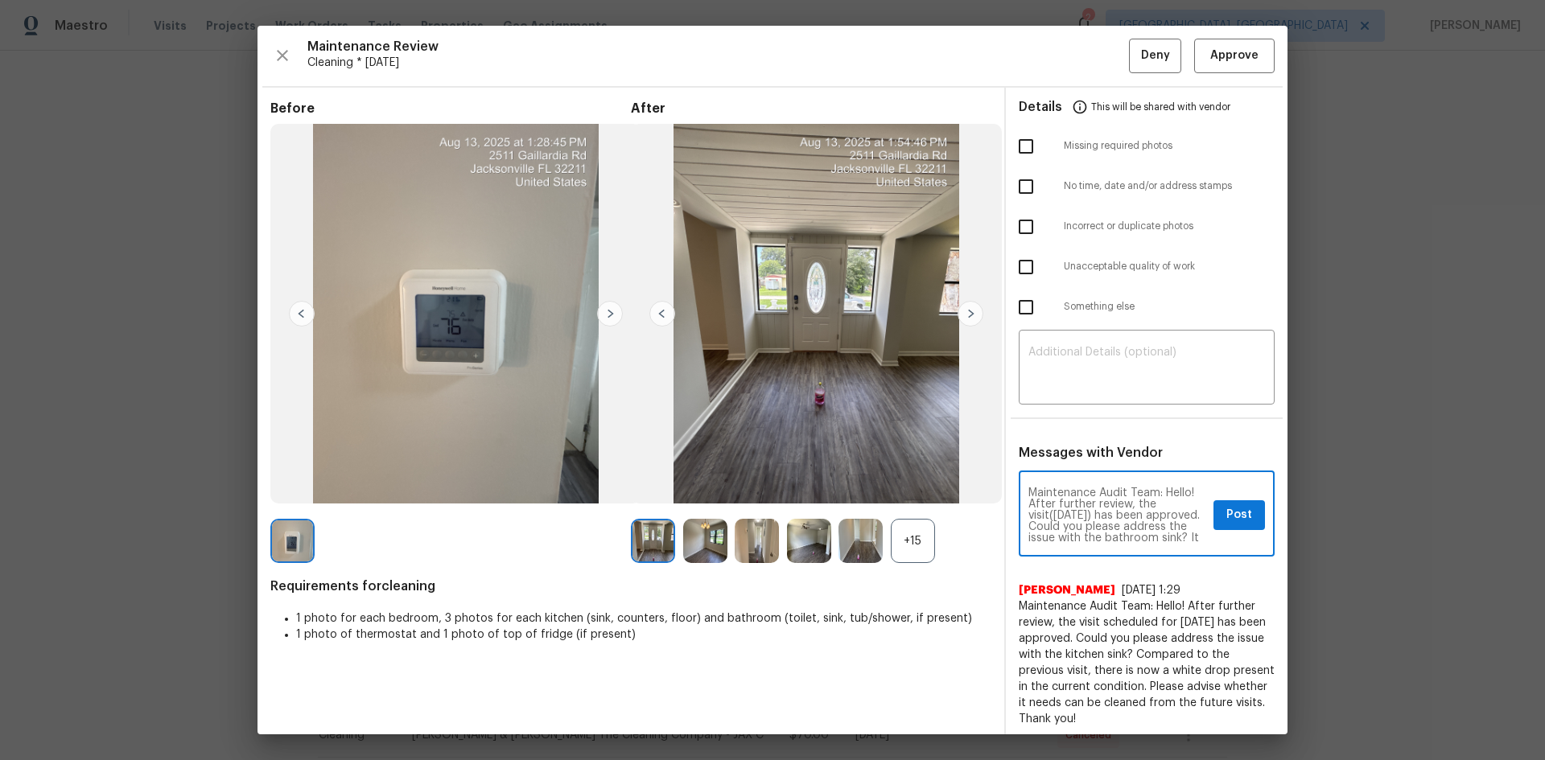
scroll to position [56, 0]
click at [1097, 491] on textarea "Maintenance Audit Team: Hello! After further review, the visit([DATE]) has been…" at bounding box center [1117, 515] width 179 height 56
click at [1077, 514] on textarea "Maintenance Audit Team: Hello! After further review, the visit(06/09/2025) has …" at bounding box center [1117, 515] width 179 height 56
type textarea "Maintenance Audit Team: Hello! After further review, the visit(08/14/2025) has …"
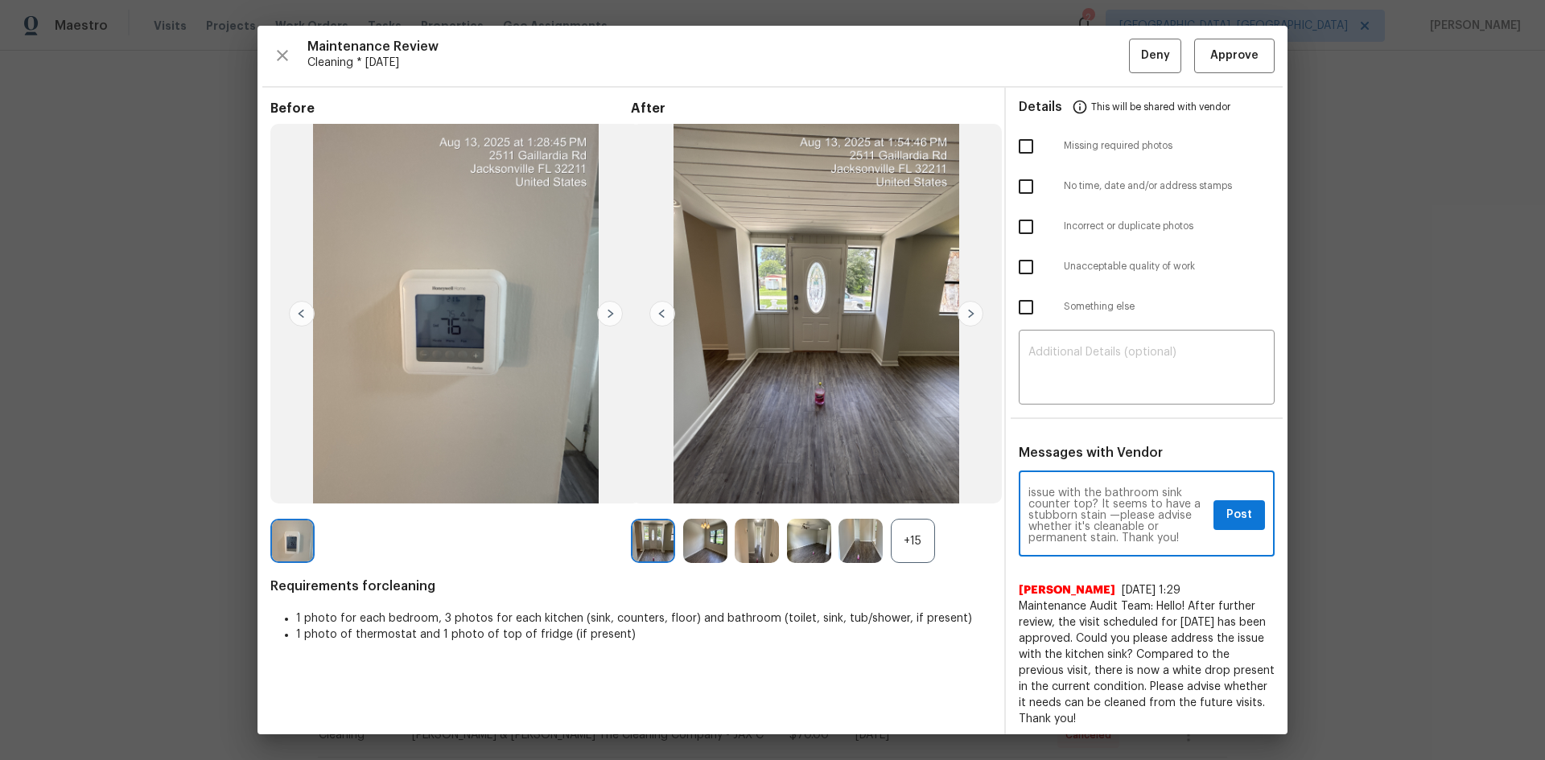
scroll to position [56, 0]
click at [1226, 512] on span "Post" at bounding box center [1239, 515] width 26 height 20
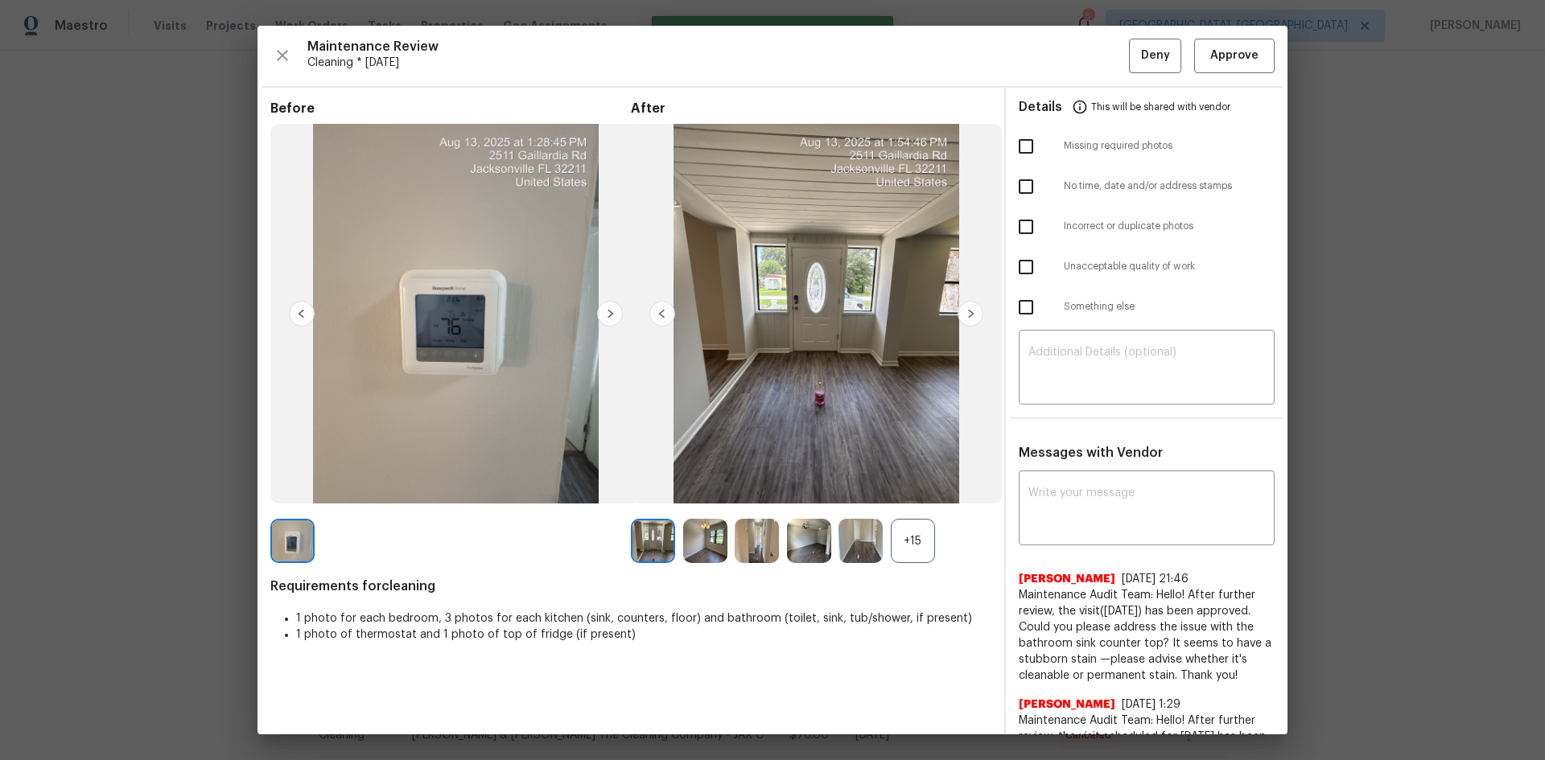
scroll to position [0, 0]
click at [1215, 60] on span "Approve" at bounding box center [1234, 56] width 48 height 20
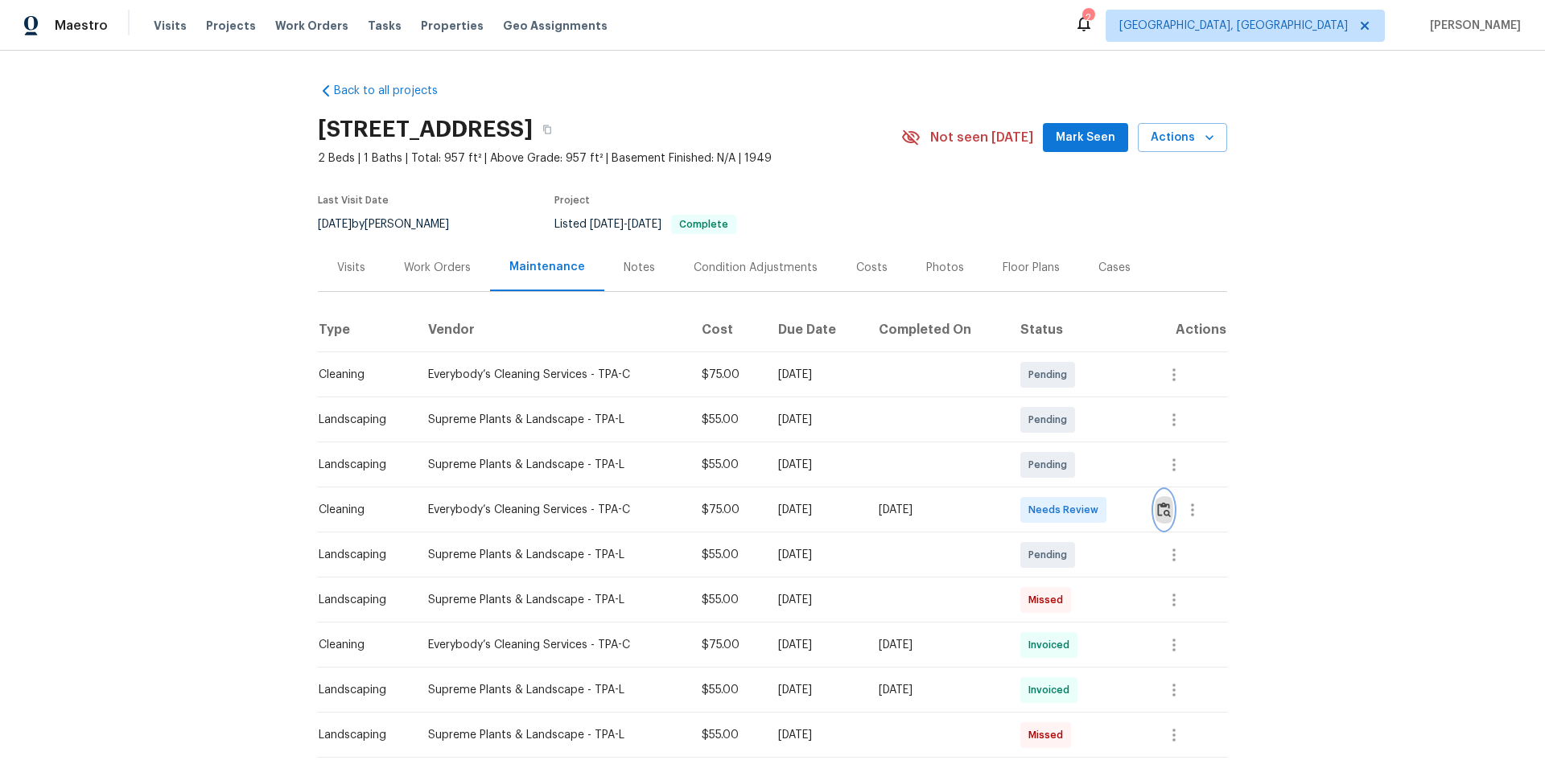
click at [1158, 512] on img "button" at bounding box center [1164, 509] width 14 height 15
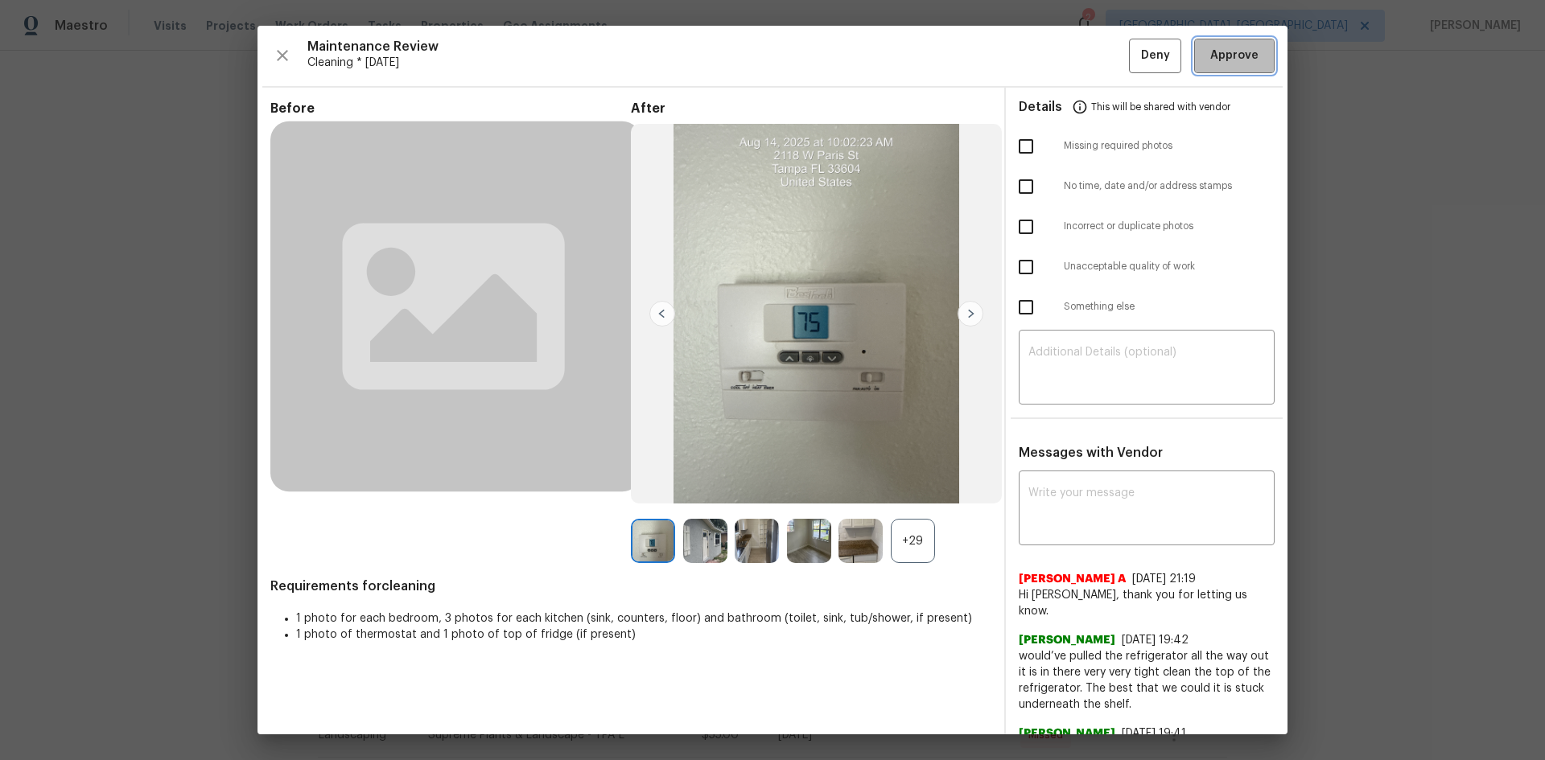
click at [1235, 60] on span "Approve" at bounding box center [1234, 56] width 48 height 20
